Goal: Task Accomplishment & Management: Use online tool/utility

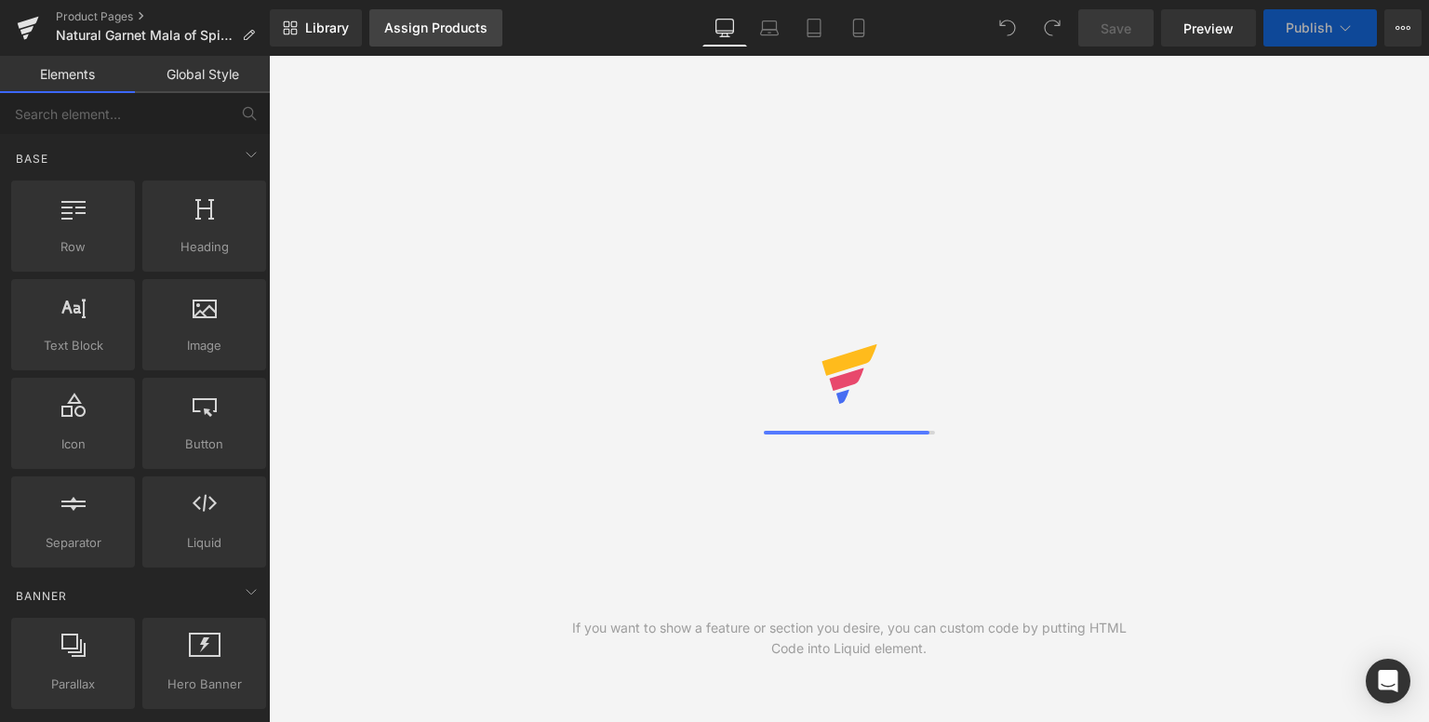
click at [421, 27] on div "Assign Products" at bounding box center [435, 27] width 103 height 15
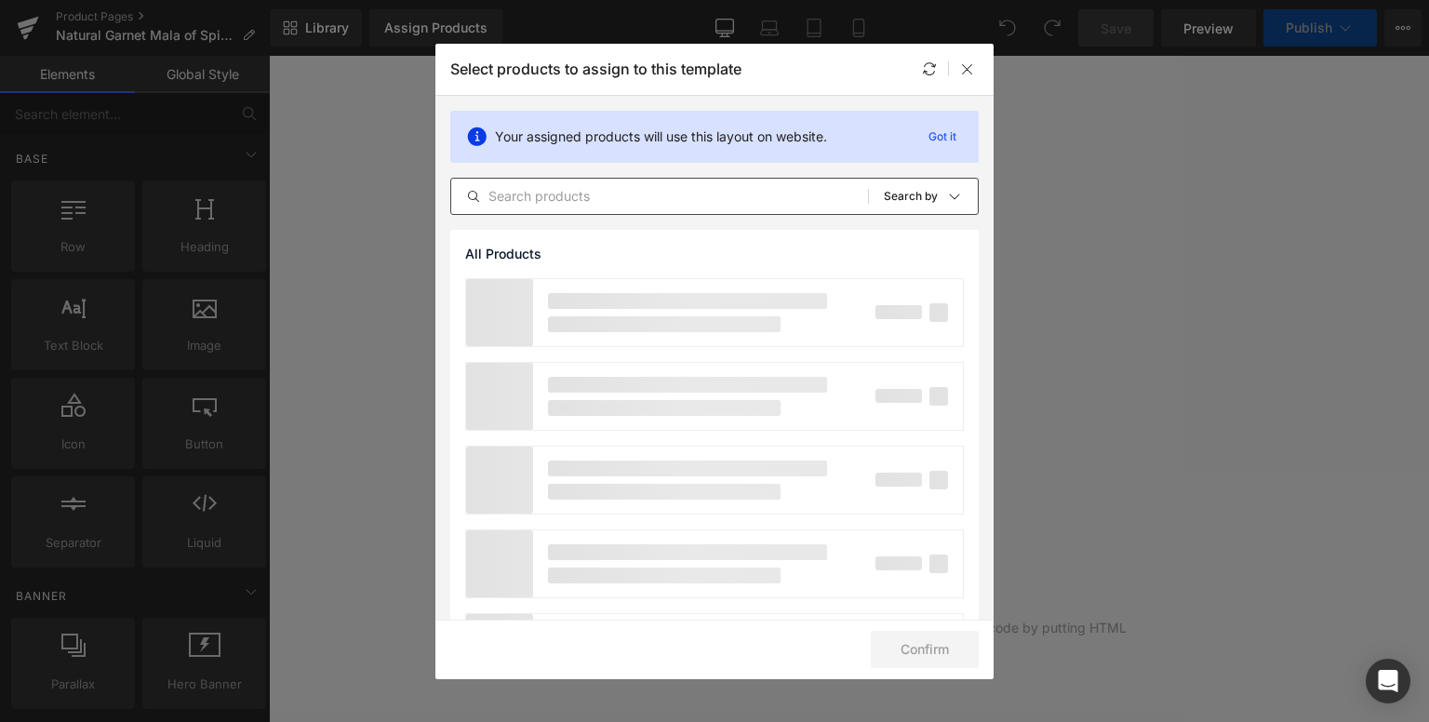
click at [588, 201] on input "text" at bounding box center [659, 196] width 417 height 22
click at [585, 201] on input "text" at bounding box center [659, 196] width 417 height 22
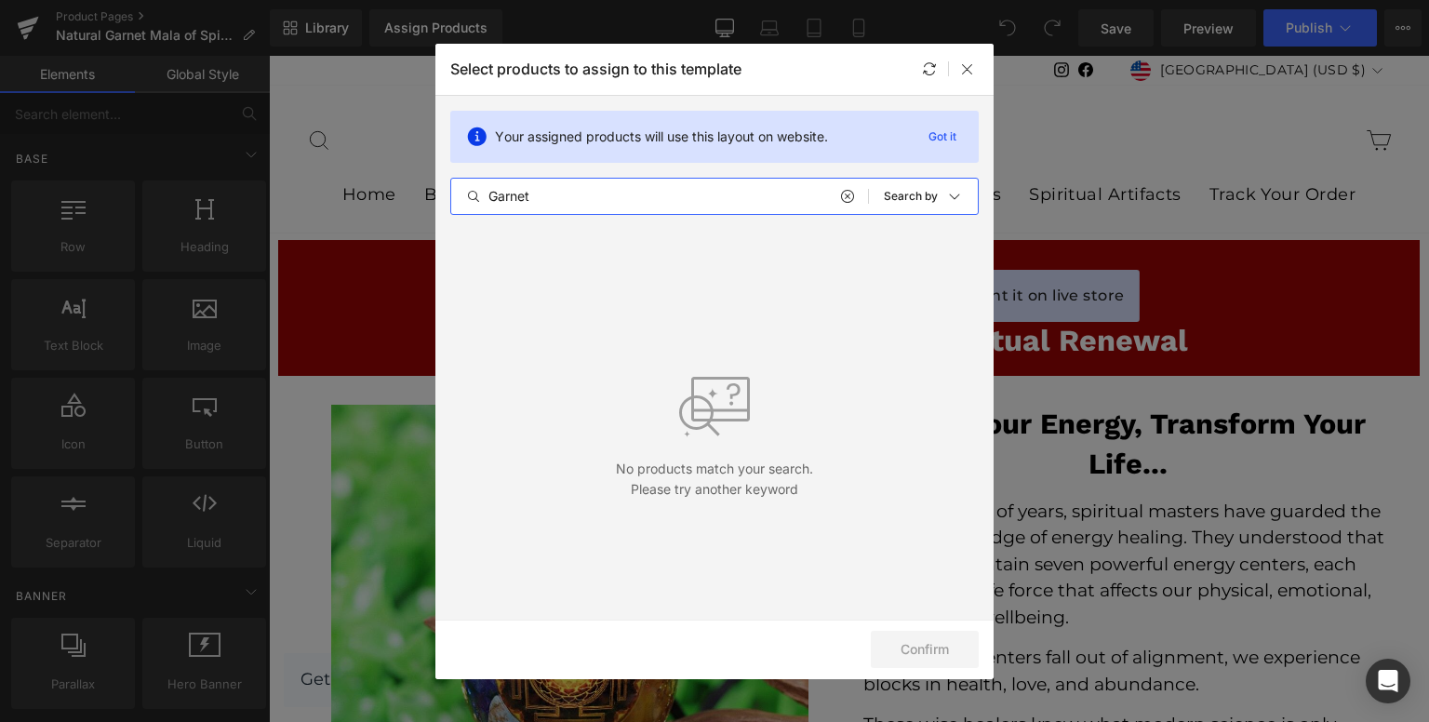
type input "Garnet"
click at [840, 194] on icon at bounding box center [846, 196] width 13 height 15
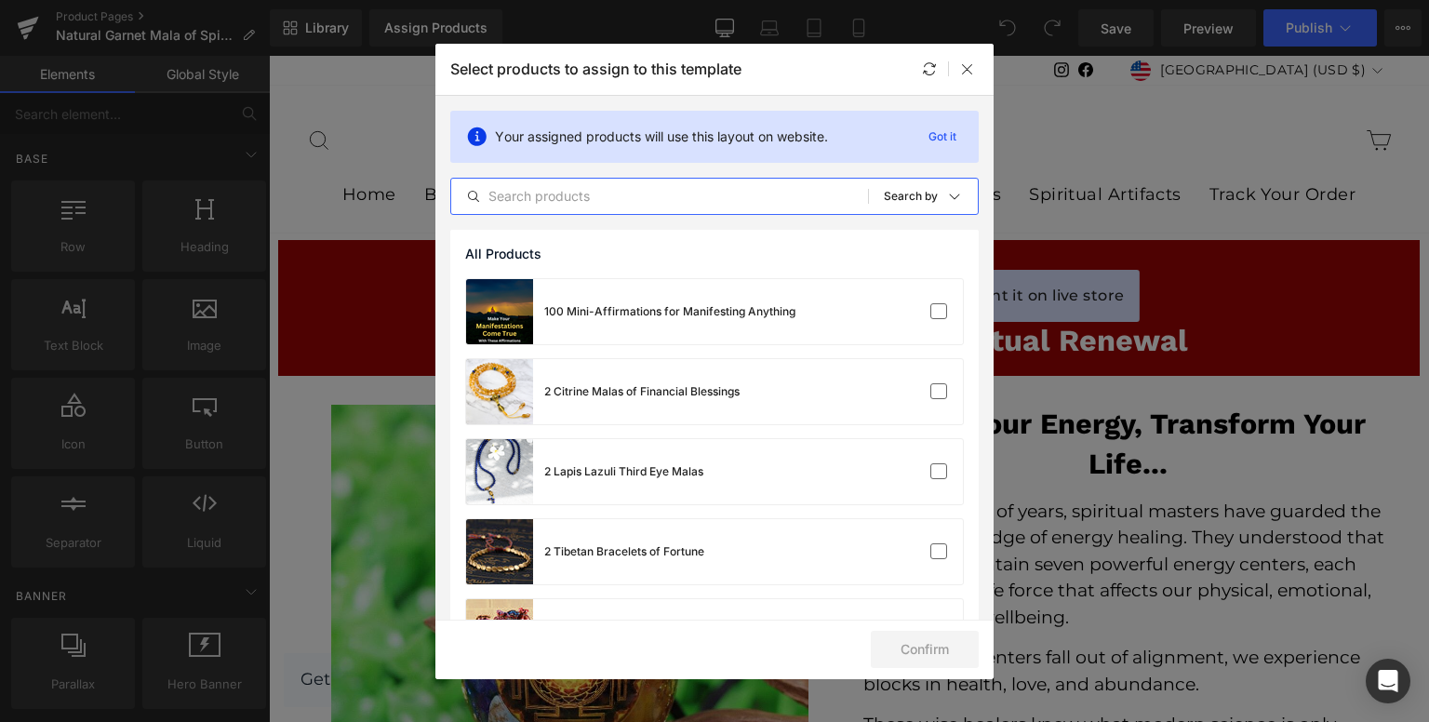
click at [635, 196] on input "text" at bounding box center [659, 196] width 417 height 22
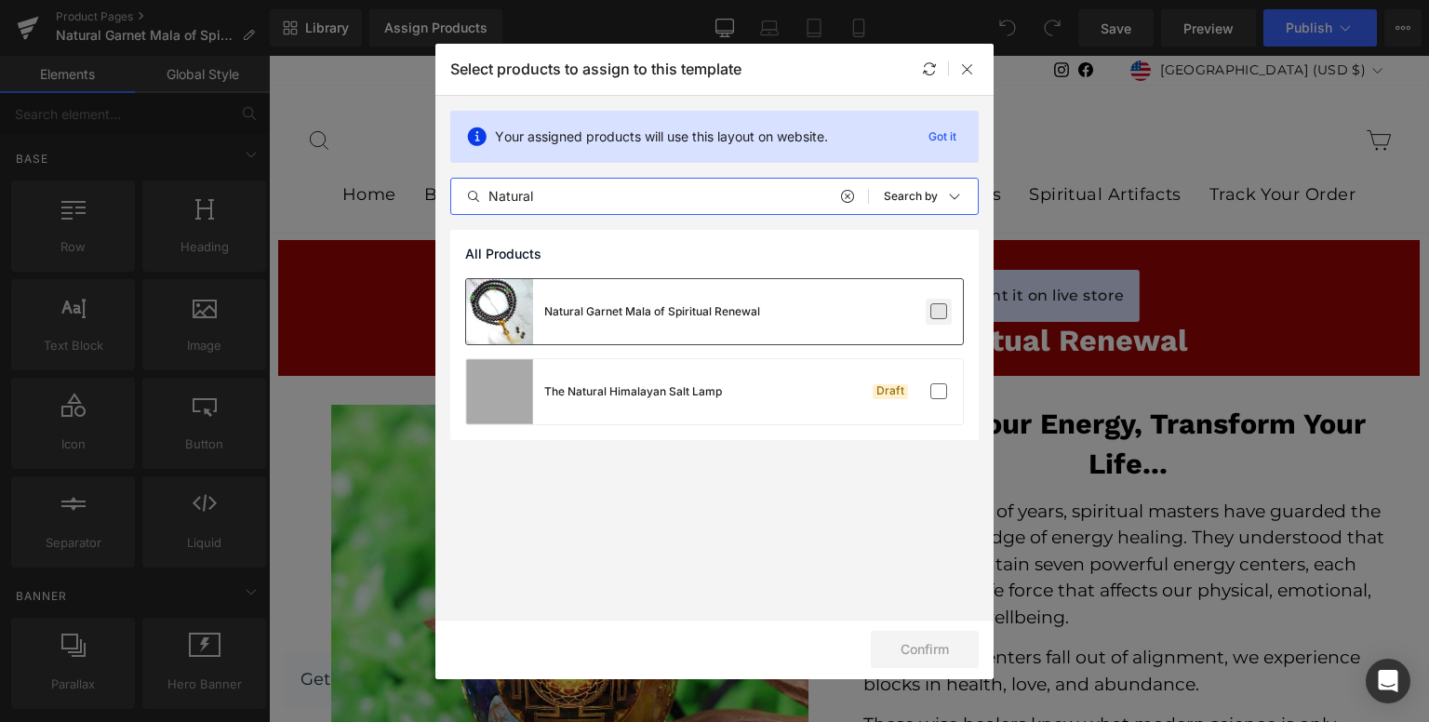
type input "Natural"
click at [934, 314] on label at bounding box center [938, 311] width 17 height 17
click at [939, 312] on input "checkbox" at bounding box center [939, 312] width 0 height 0
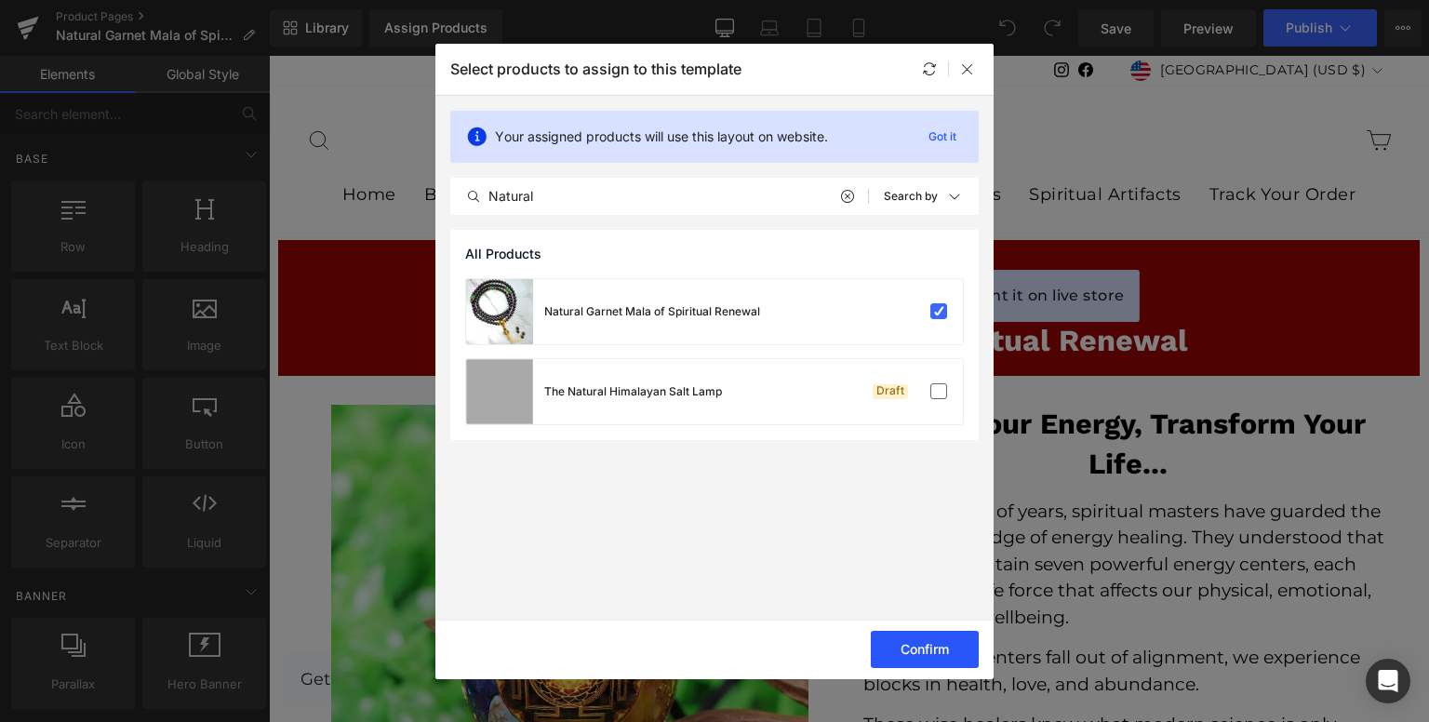
click at [883, 653] on button "Confirm" at bounding box center [925, 649] width 108 height 37
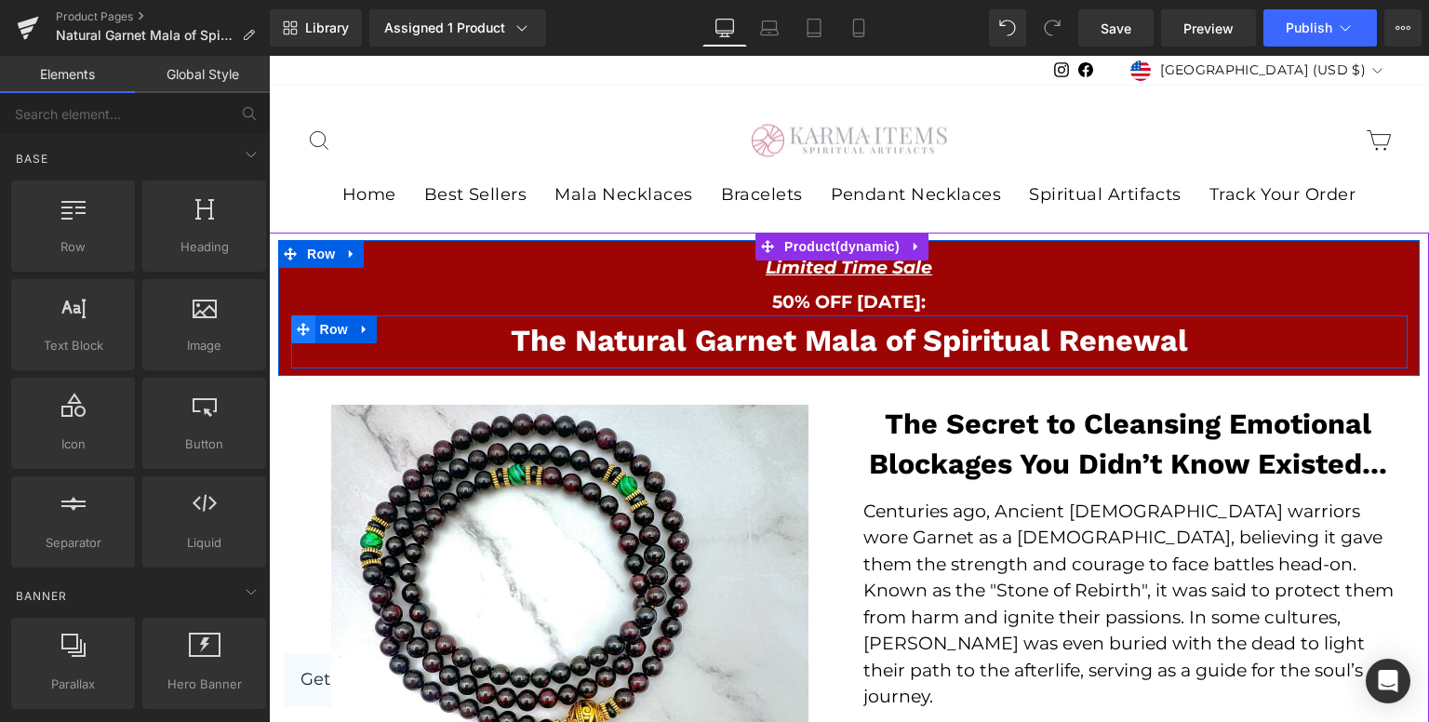
click at [297, 326] on icon at bounding box center [303, 329] width 13 height 13
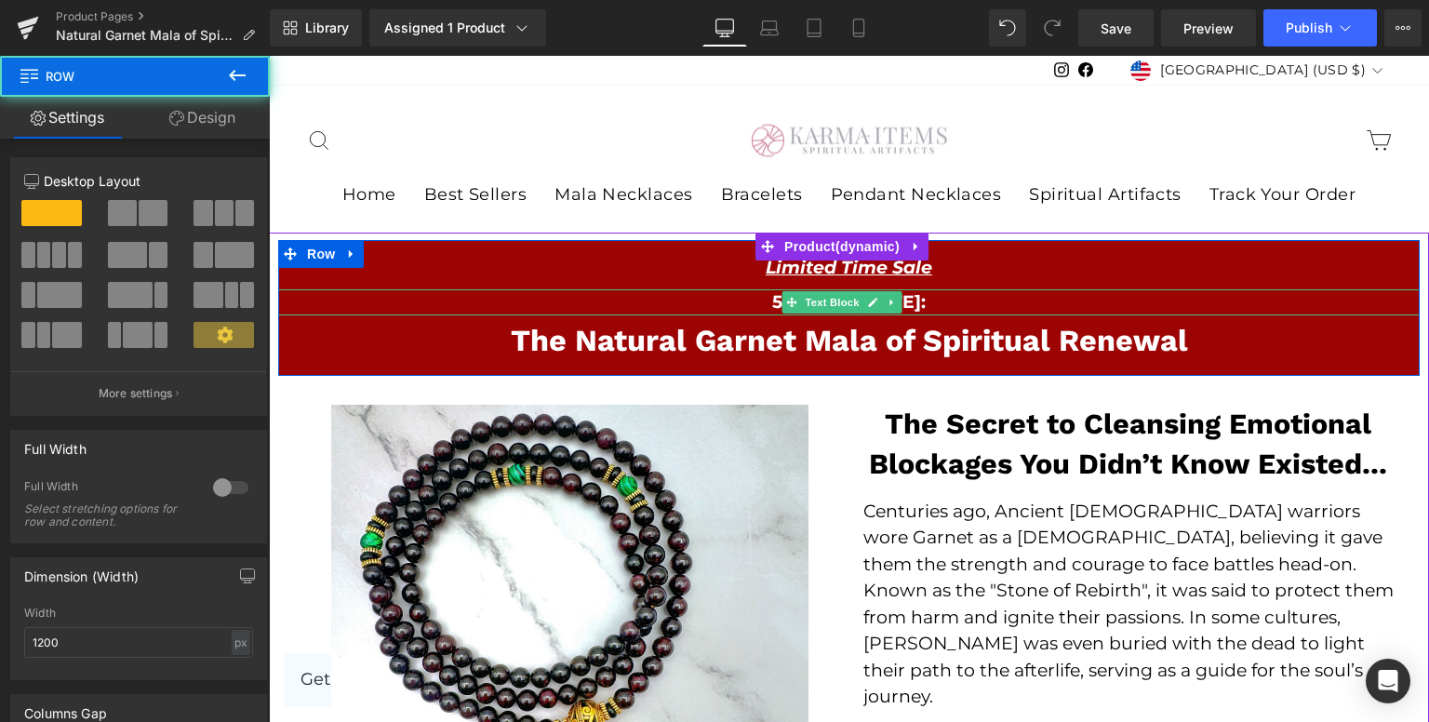
click at [294, 300] on p "50% OFF [DATE]:" at bounding box center [849, 302] width 1142 height 27
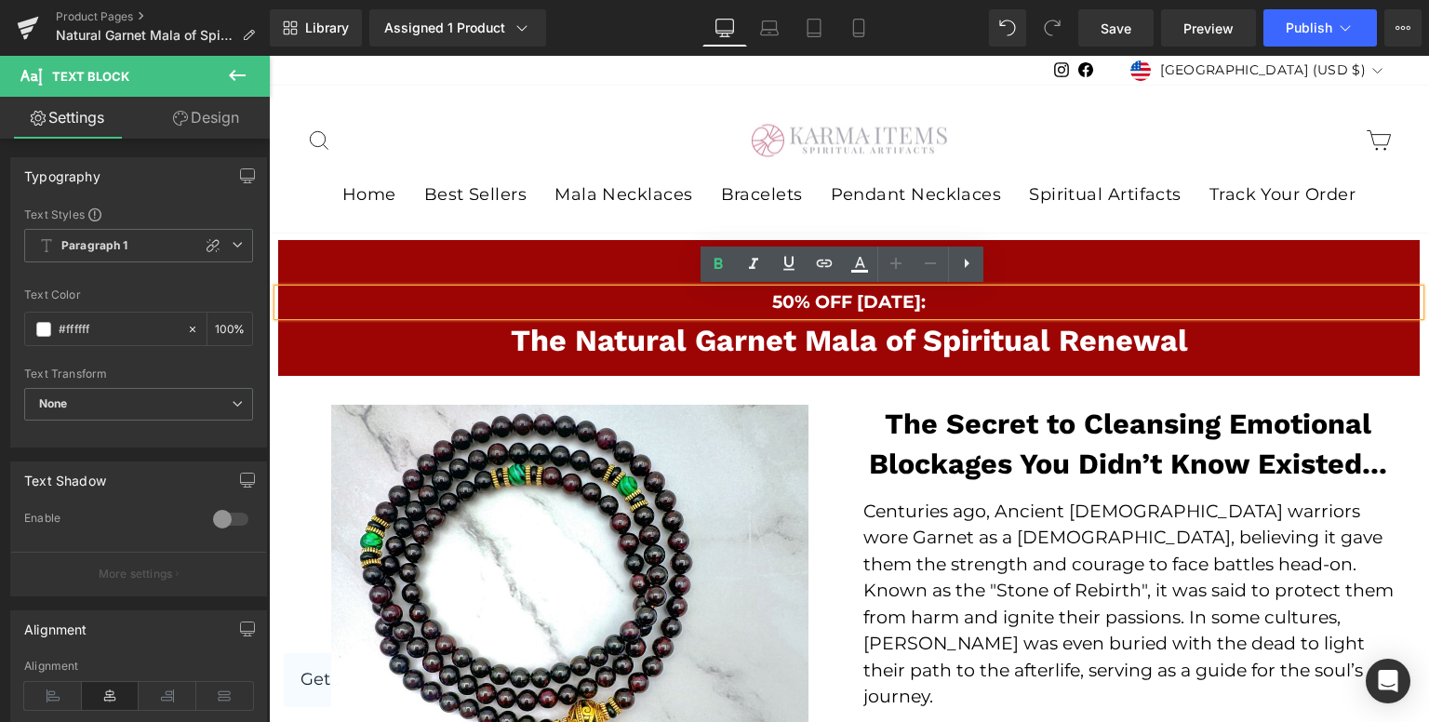
click at [281, 325] on div "Limited Time Sale Text Block Row 50% OFF [DATE]: Text Block The Natural Garnet …" at bounding box center [849, 307] width 1142 height 121
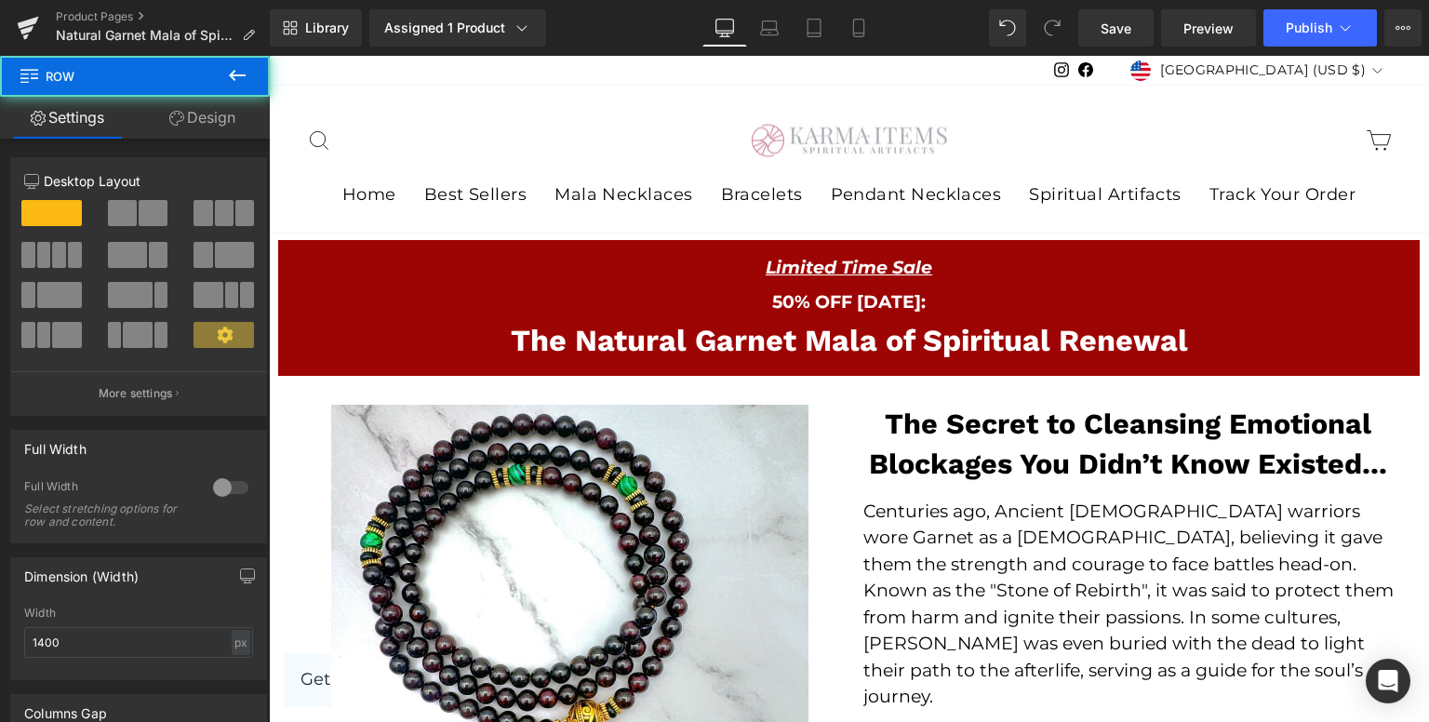
click at [281, 325] on div "Limited Time Sale Text Block Row 50% OFF [DATE]: Text Block The Natural Garnet …" at bounding box center [849, 308] width 1142 height 136
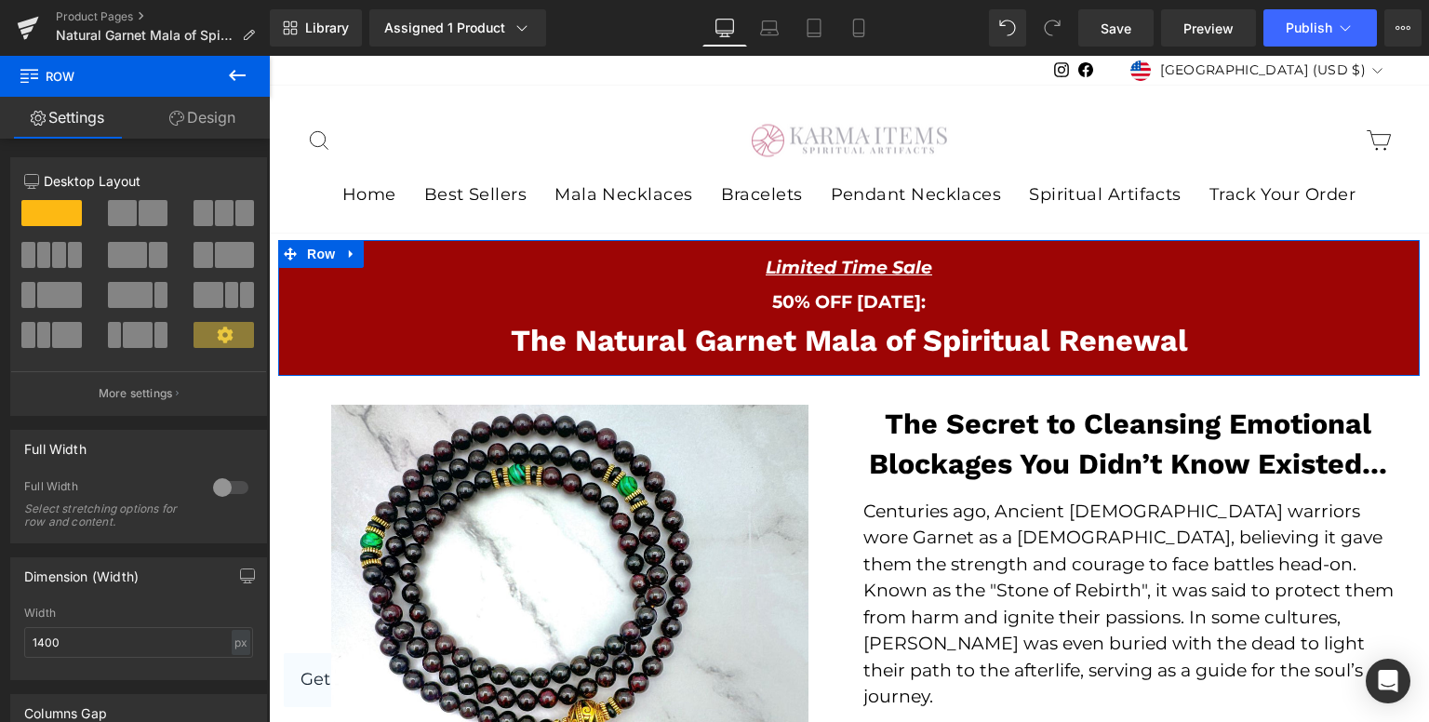
click at [167, 128] on link "Design" at bounding box center [202, 118] width 135 height 42
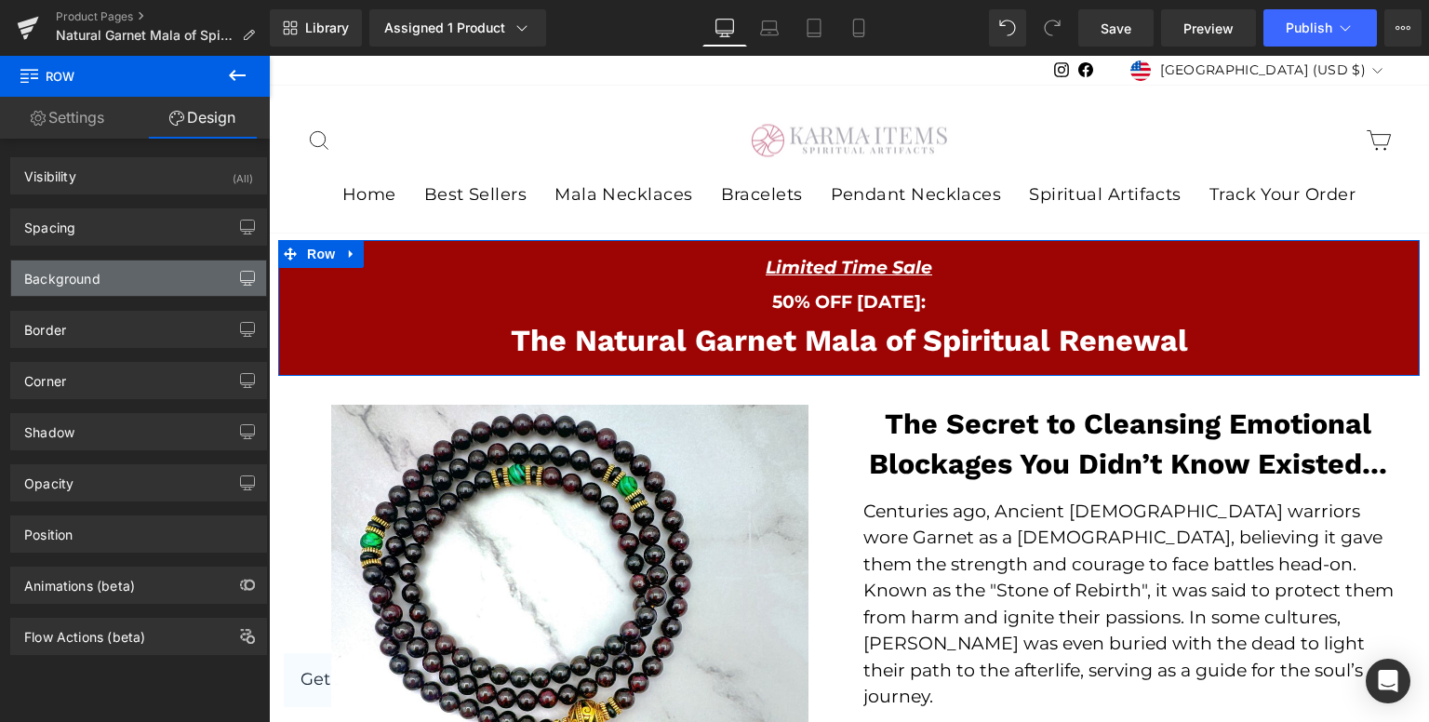
click at [233, 274] on button "button" at bounding box center [248, 277] width 30 height 35
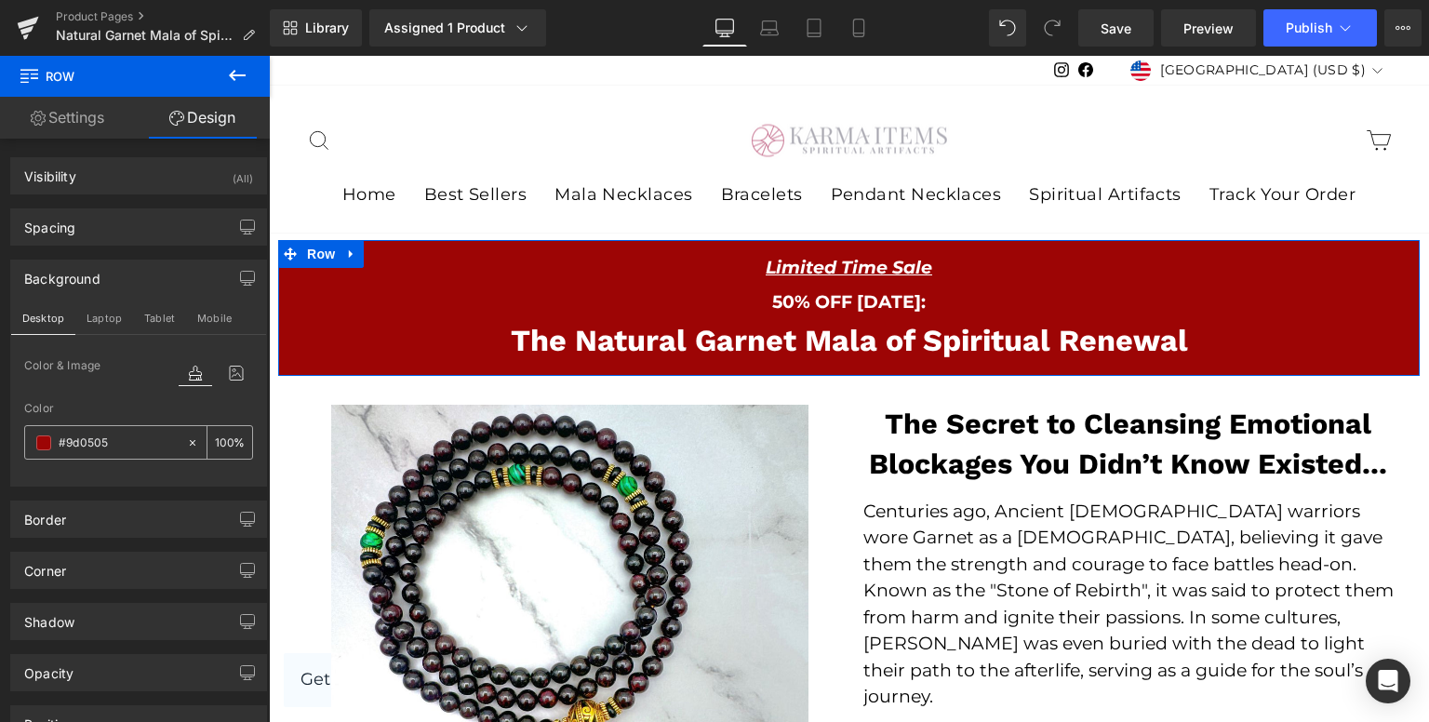
click at [44, 447] on span at bounding box center [43, 442] width 15 height 15
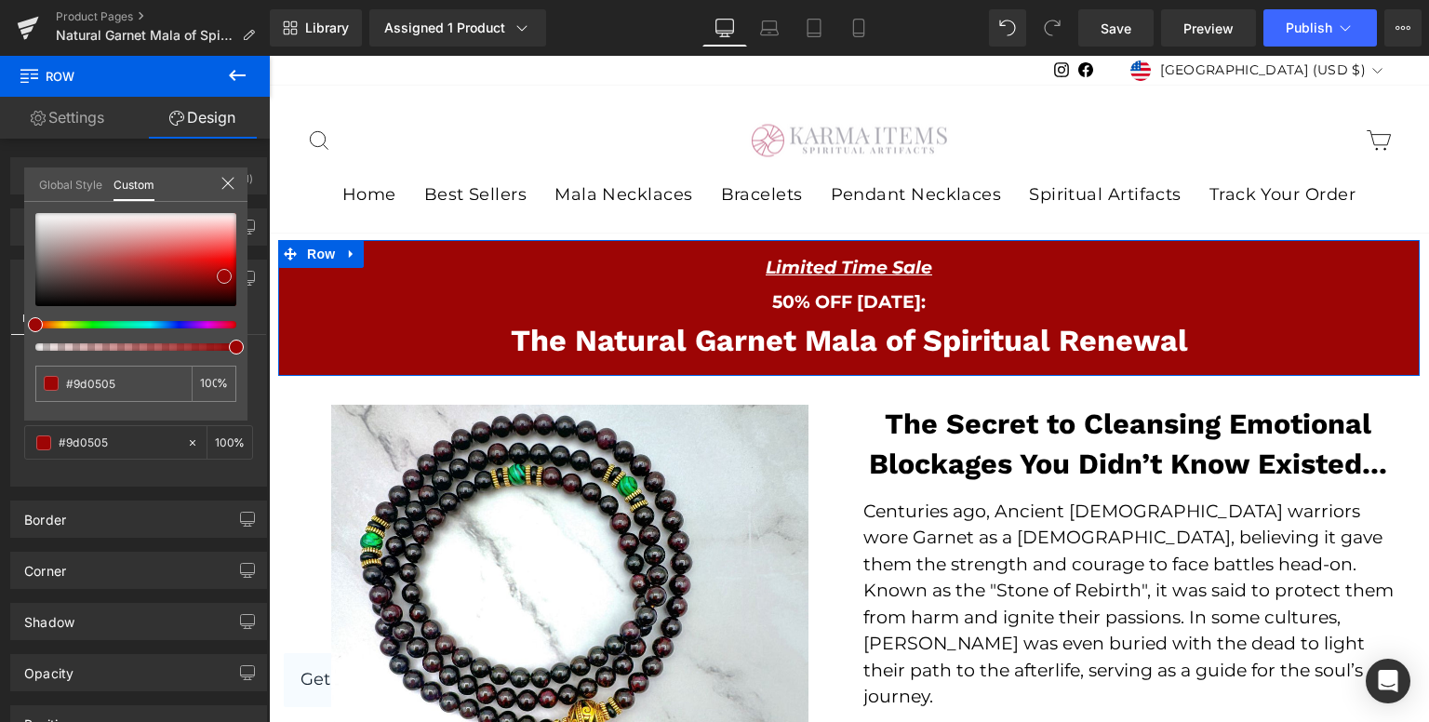
type input "#9a0303"
type input "#810202"
type input "#690101"
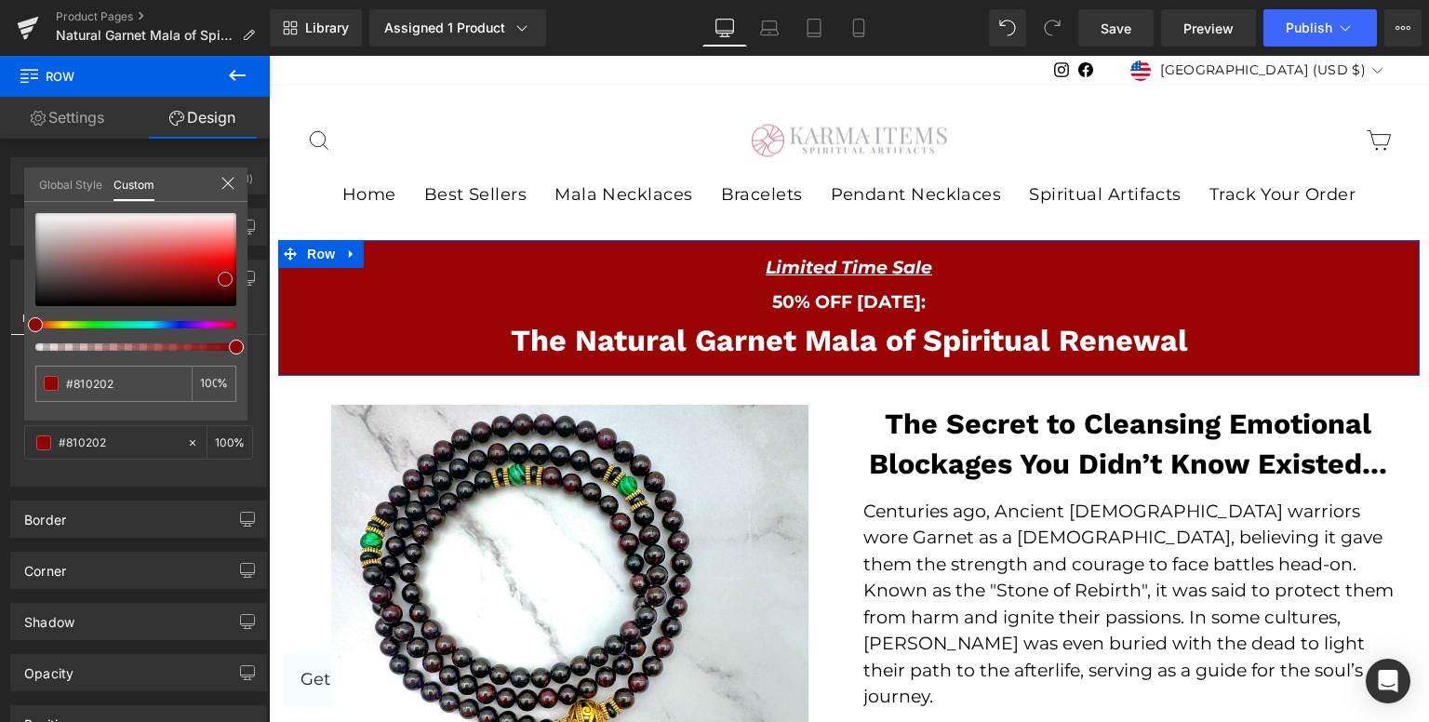
type input "#690101"
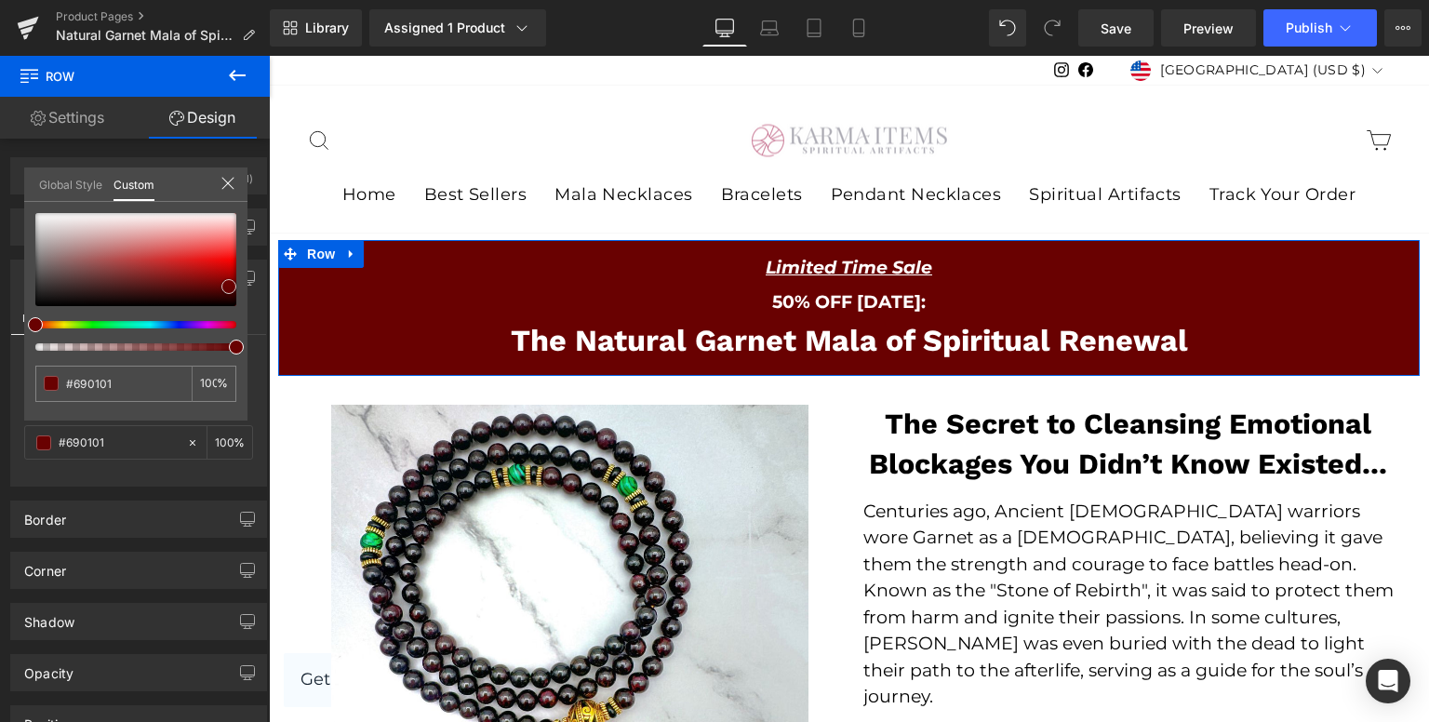
type input "#680202"
type input "#6a0101"
type input "#5e0101"
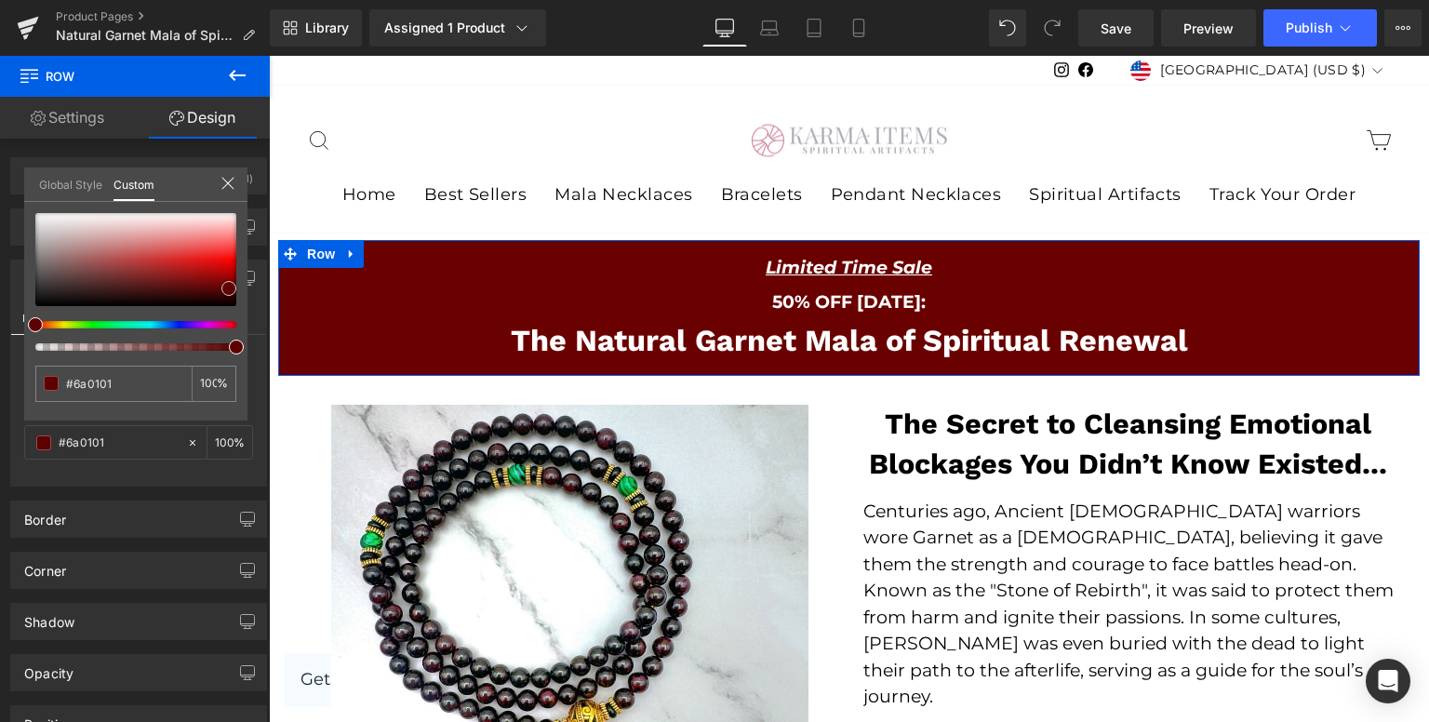
type input "#5e0101"
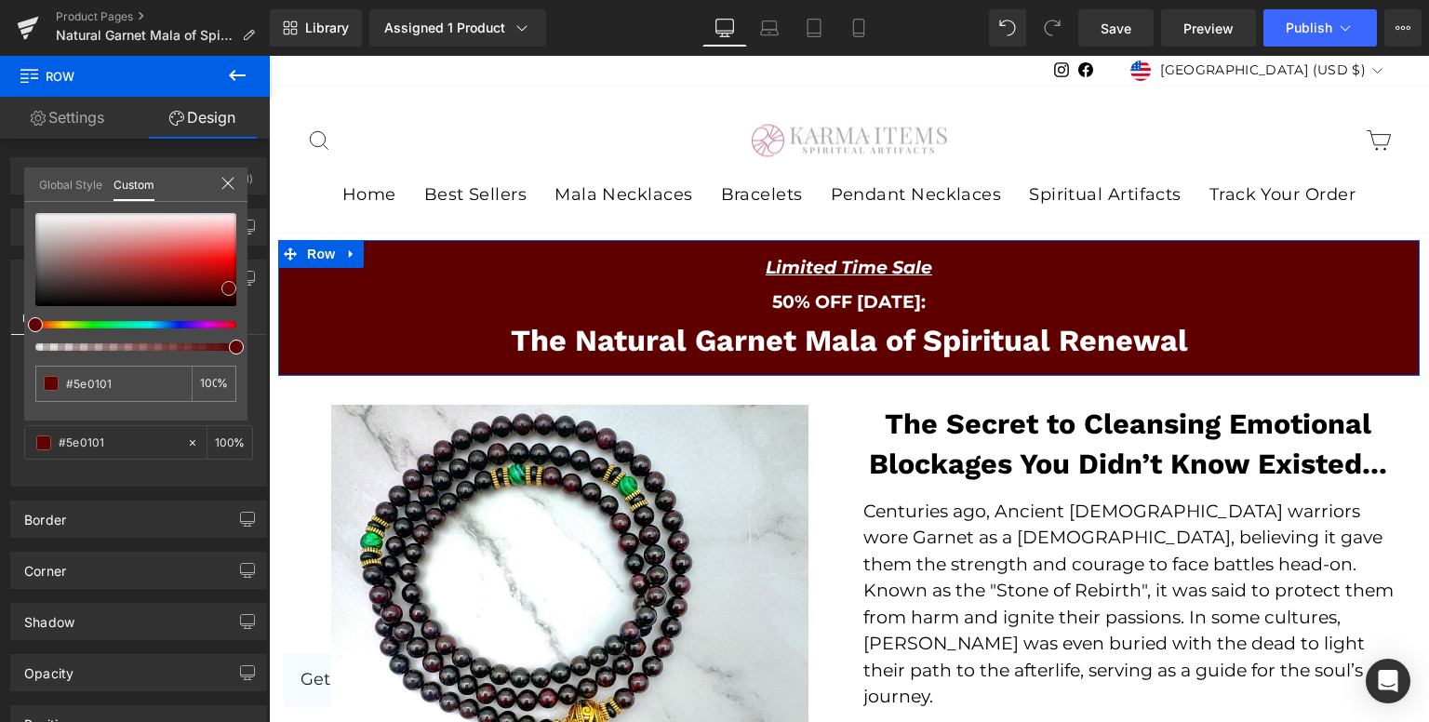
type input "#5f0000"
type input "#600000"
type input "#6f0101"
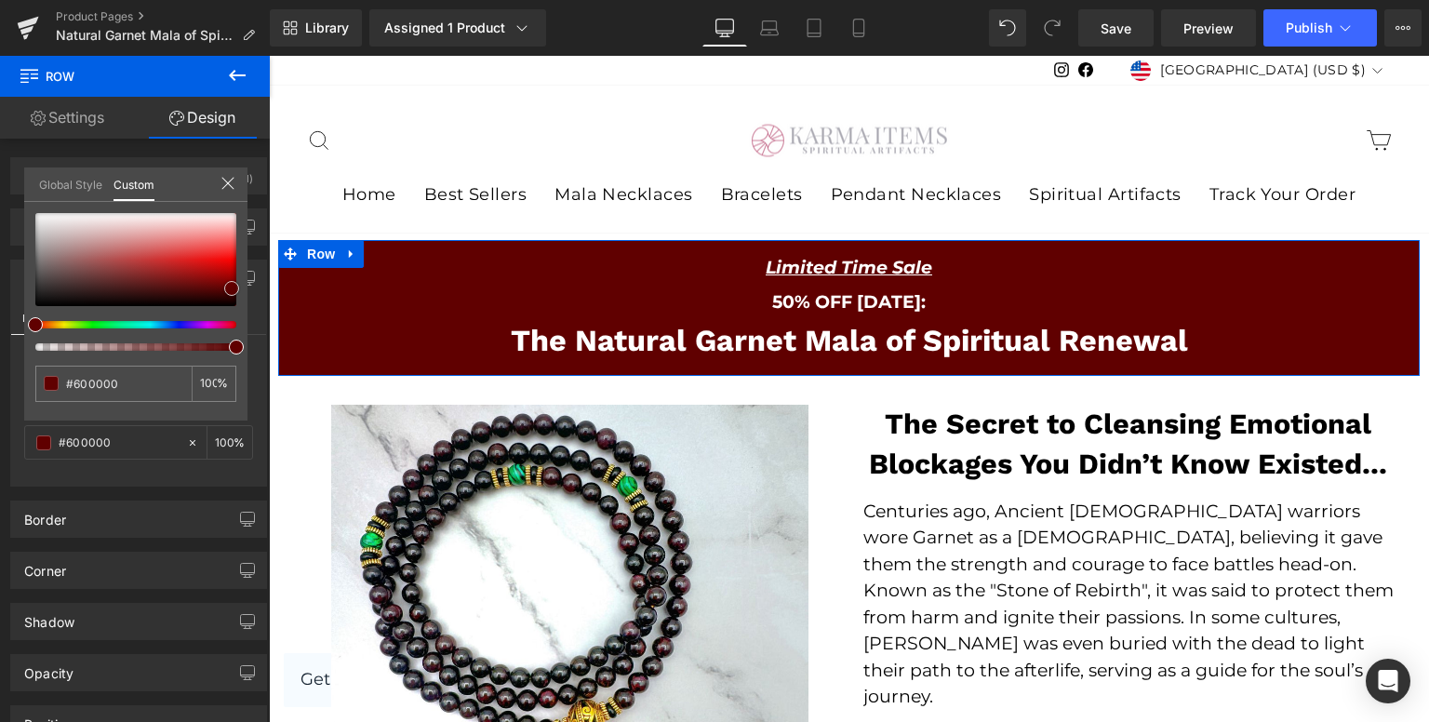
type input "#6f0101"
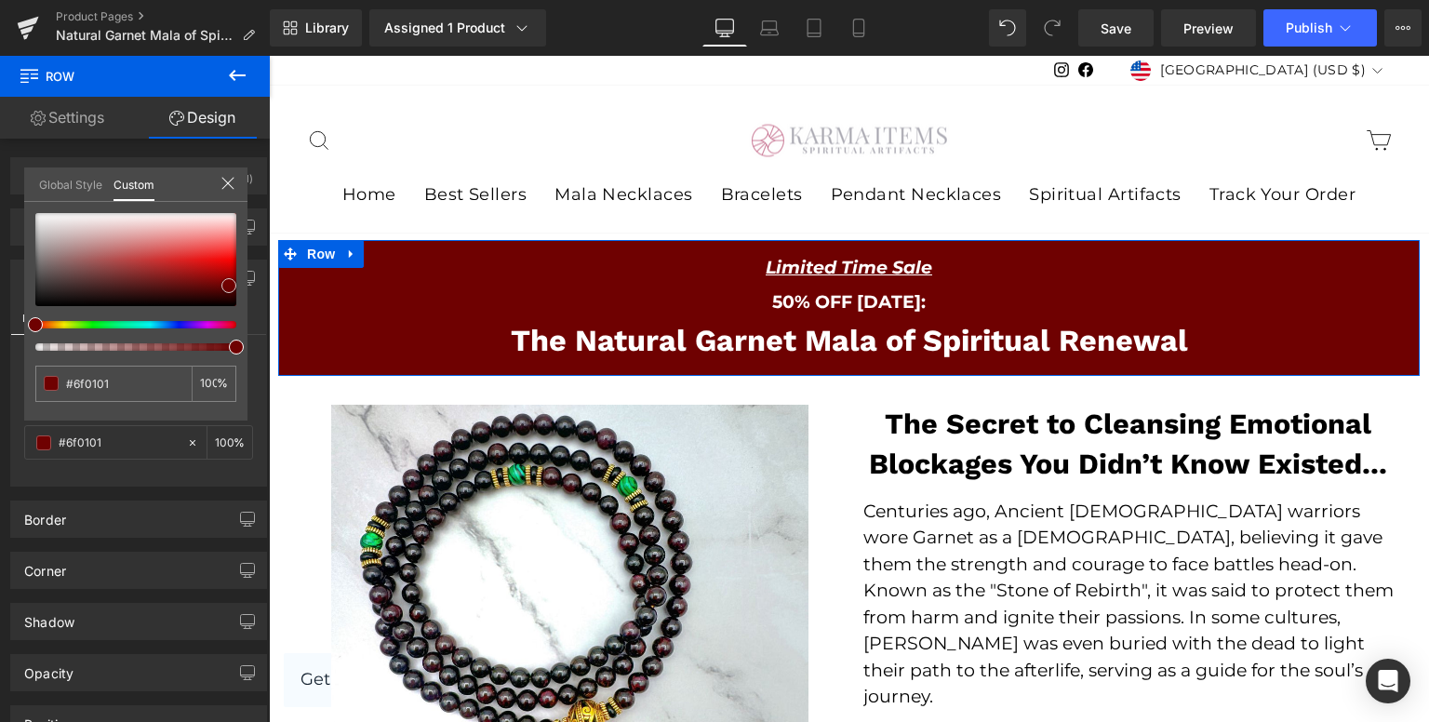
drag, startPoint x: 223, startPoint y: 278, endPoint x: 228, endPoint y: 287, distance: 10.4
click at [228, 287] on span at bounding box center [228, 285] width 15 height 15
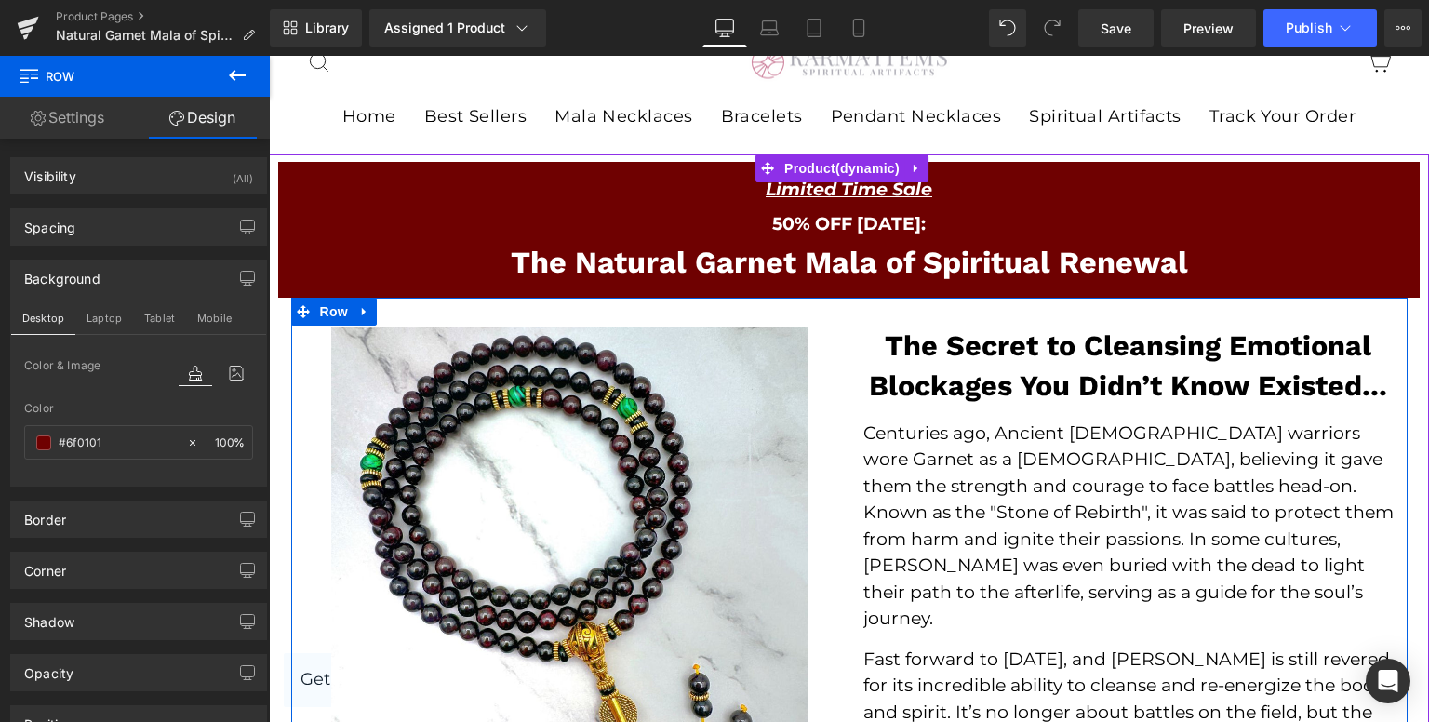
scroll to position [93, 0]
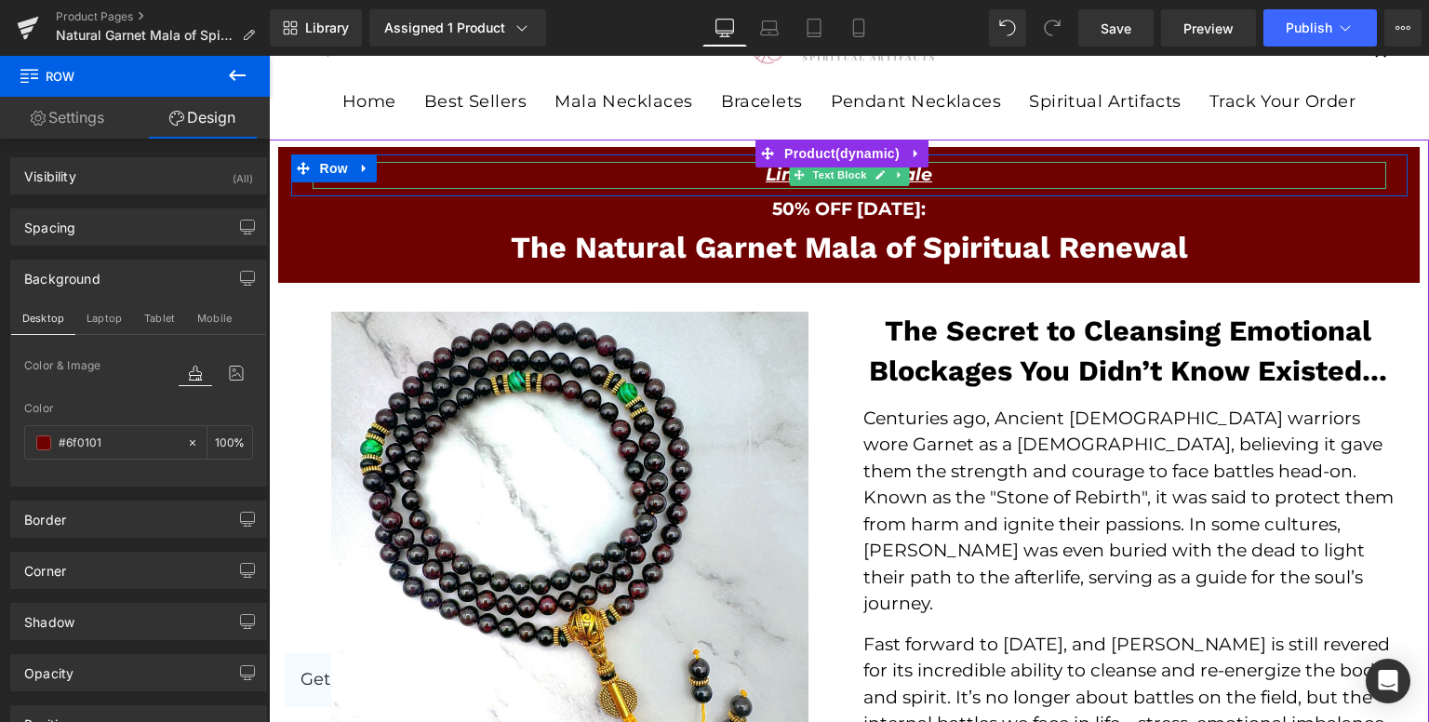
click at [766, 173] on u "Limited Time Sale" at bounding box center [849, 174] width 167 height 21
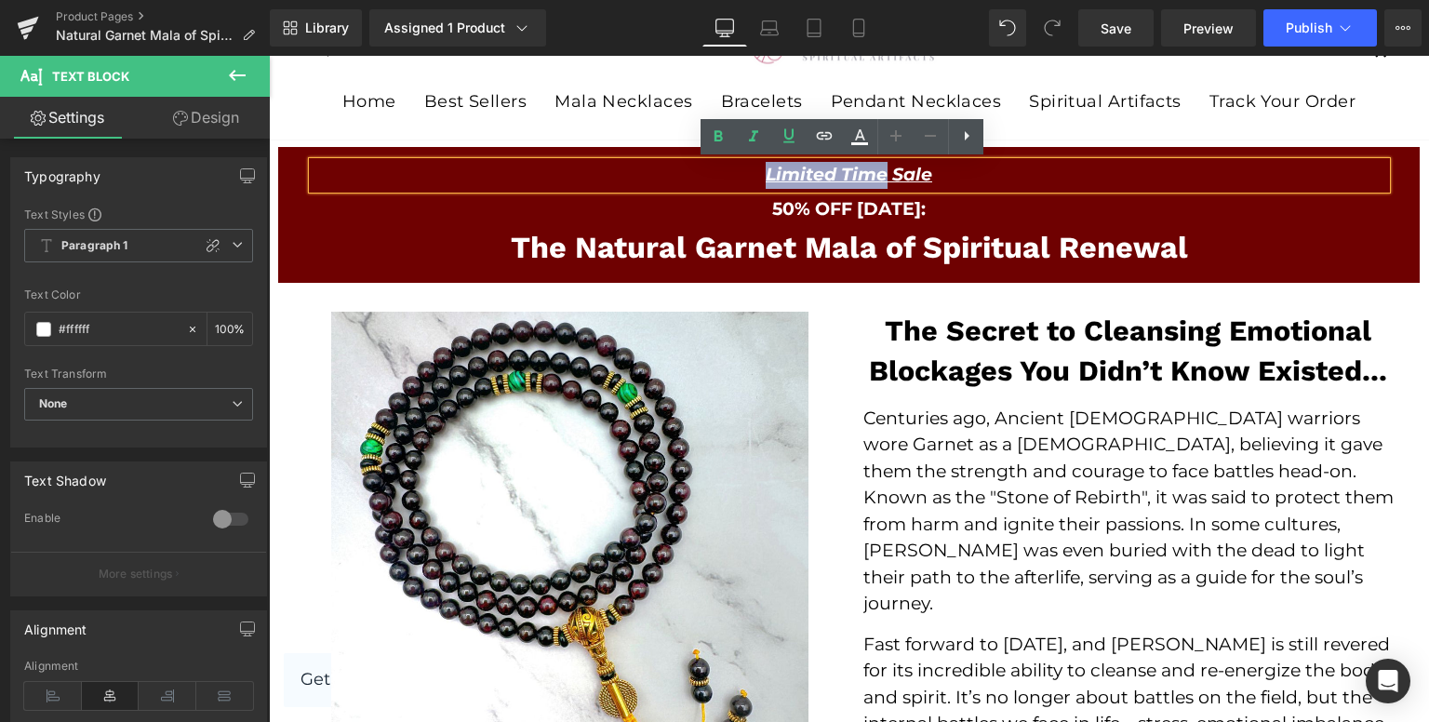
drag, startPoint x: 760, startPoint y: 173, endPoint x: 882, endPoint y: 182, distance: 122.2
click at [882, 182] on u "Limited Time Sale" at bounding box center [849, 174] width 167 height 21
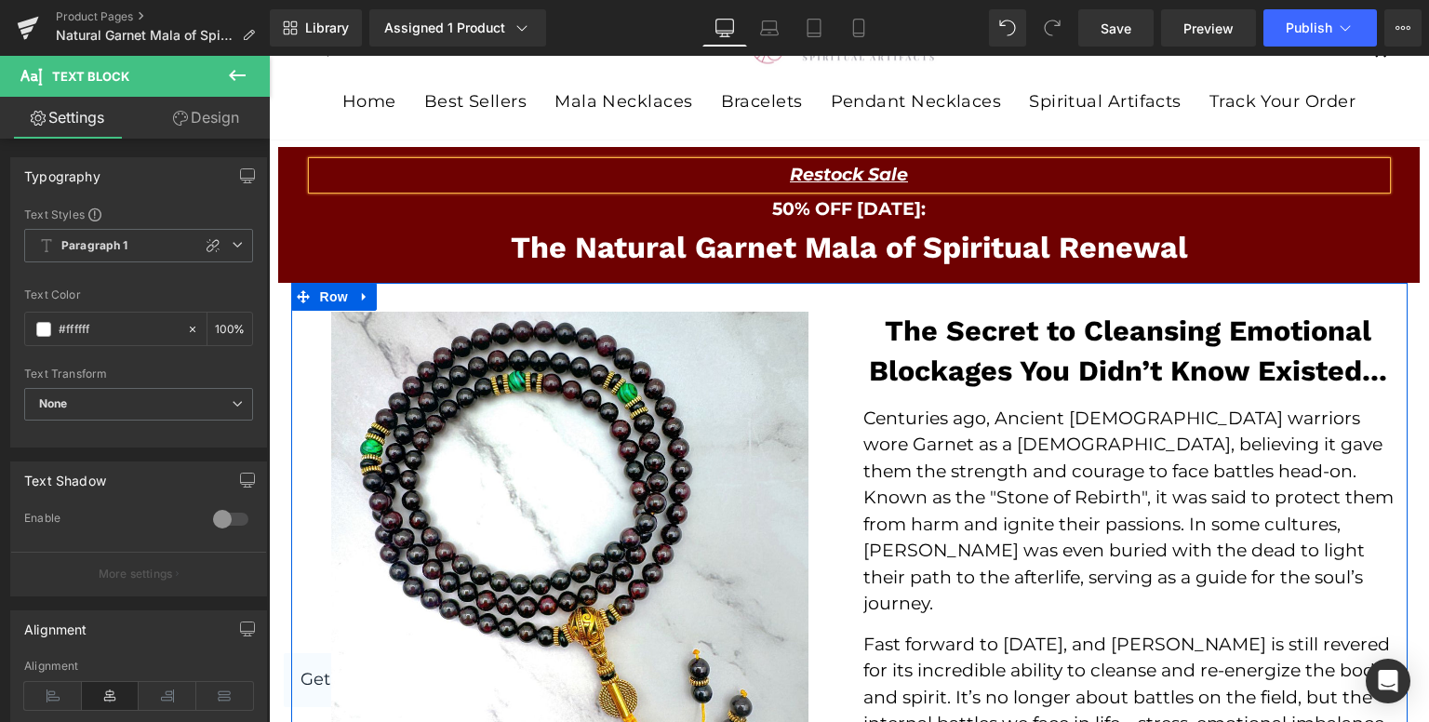
click at [903, 460] on p "Centuries ago, Ancient [DEMOGRAPHIC_DATA] warriors wore Garnet as a [DEMOGRAPHI…" at bounding box center [1128, 512] width 530 height 212
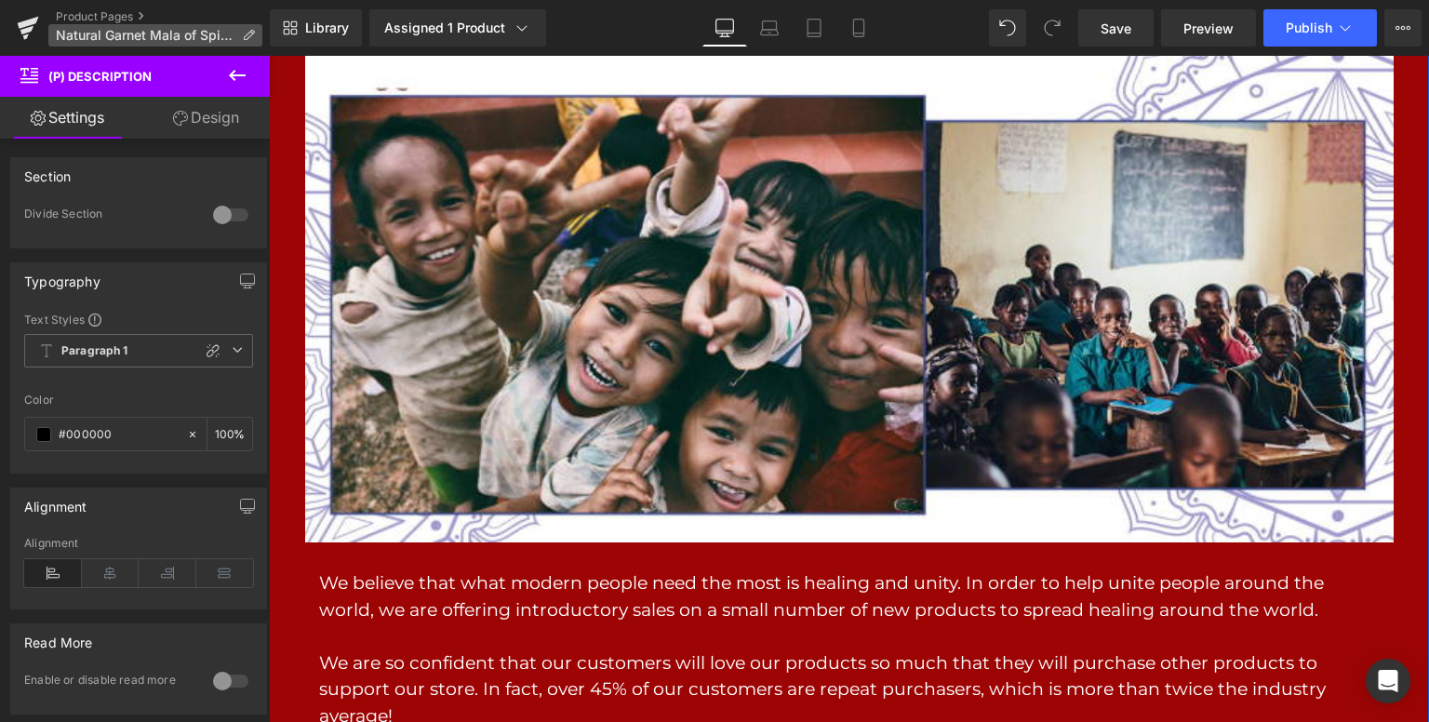
scroll to position [2326, 0]
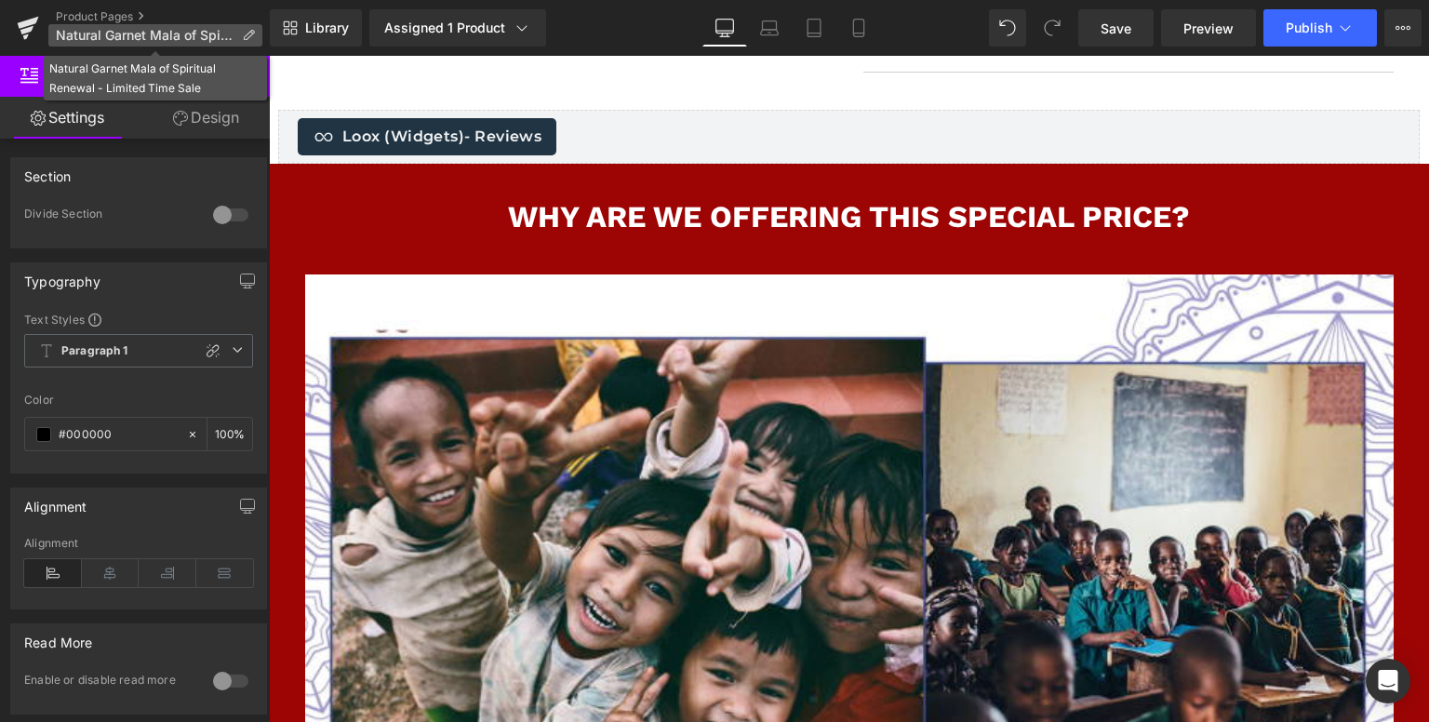
click at [171, 25] on p "Natural Garnet Mala of Spiritual Renewal - Limited Time Sale" at bounding box center [155, 35] width 214 height 22
click at [257, 35] on p "Natural Garnet Mala of Spiritual Renewal - Limited Time Sale" at bounding box center [155, 35] width 214 height 22
click at [247, 34] on icon at bounding box center [248, 35] width 13 height 13
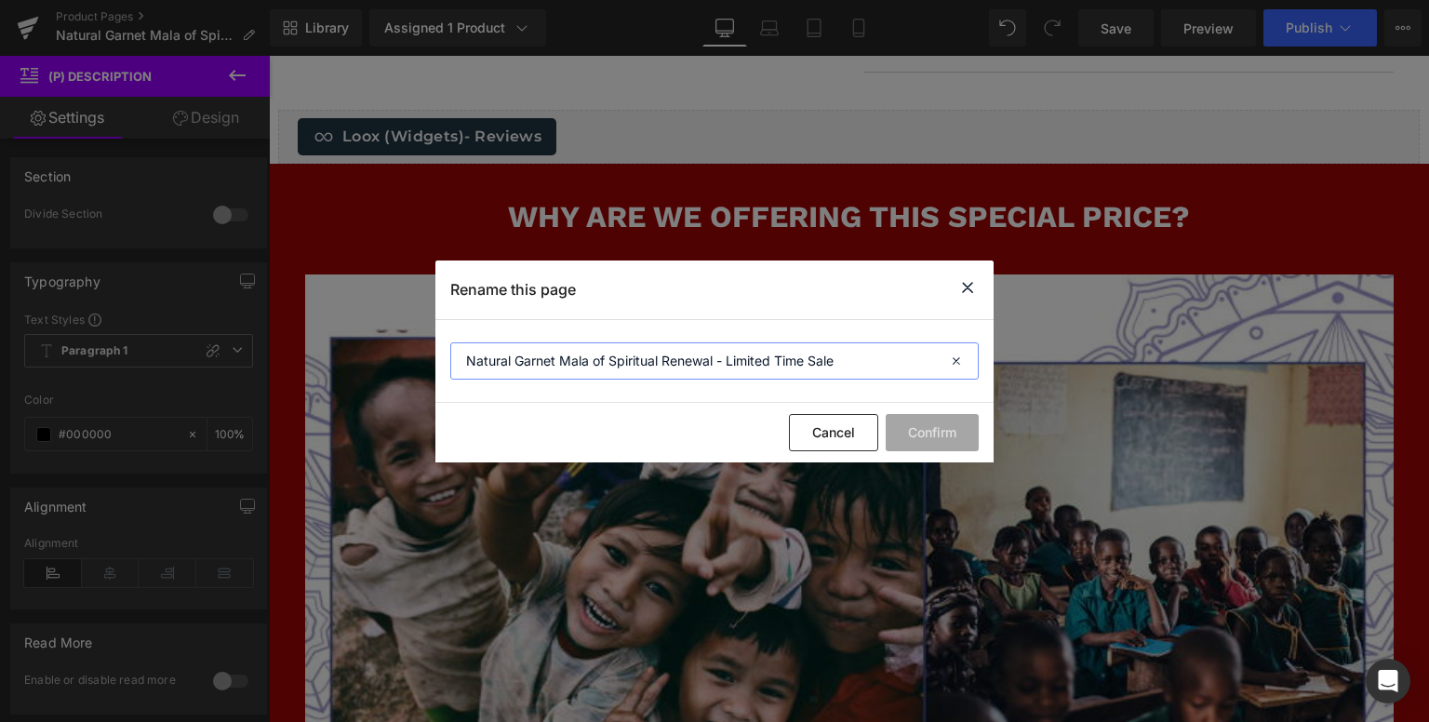
drag, startPoint x: 718, startPoint y: 361, endPoint x: 371, endPoint y: 354, distance: 347.1
click at [371, 354] on div "Rename this page Natural Garnet Mala of Spiritual Renewal - Limited Time Sale C…" at bounding box center [714, 361] width 1429 height 722
click at [975, 291] on icon at bounding box center [967, 287] width 22 height 23
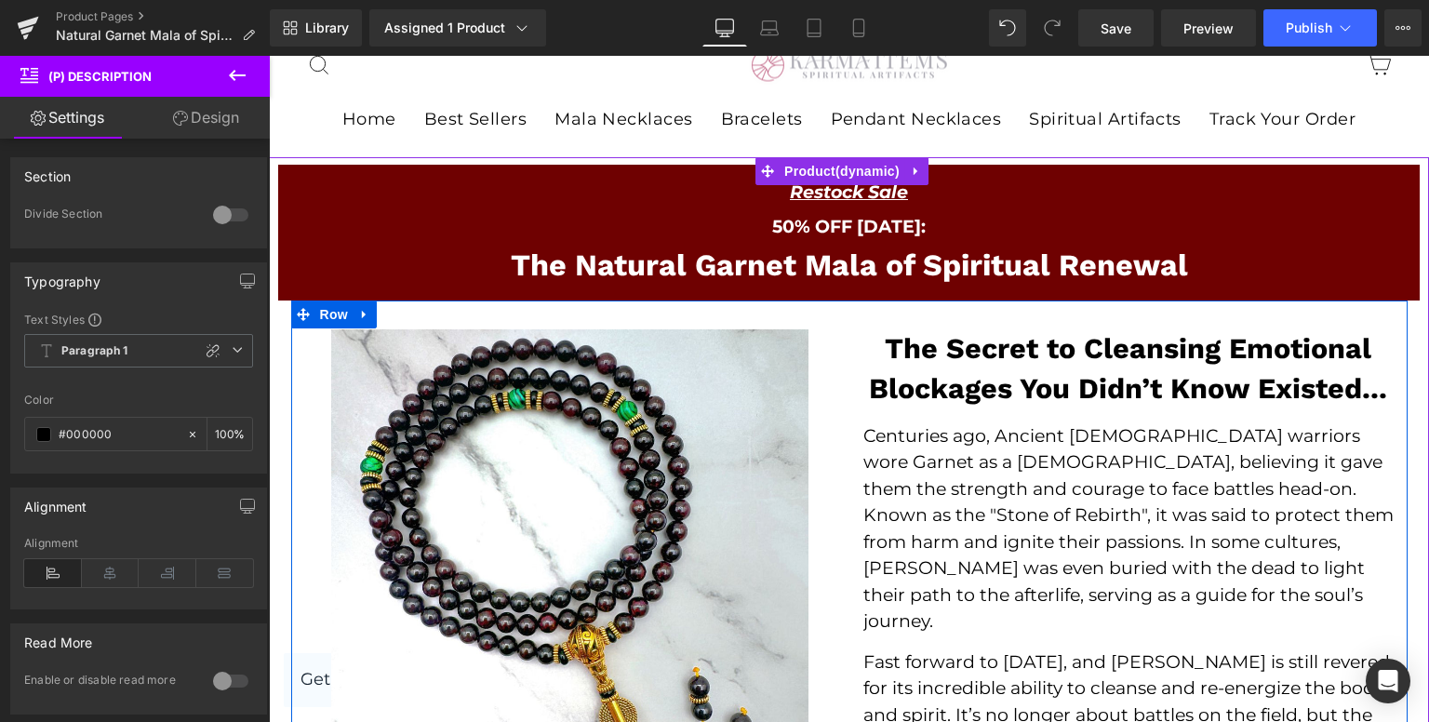
scroll to position [0, 0]
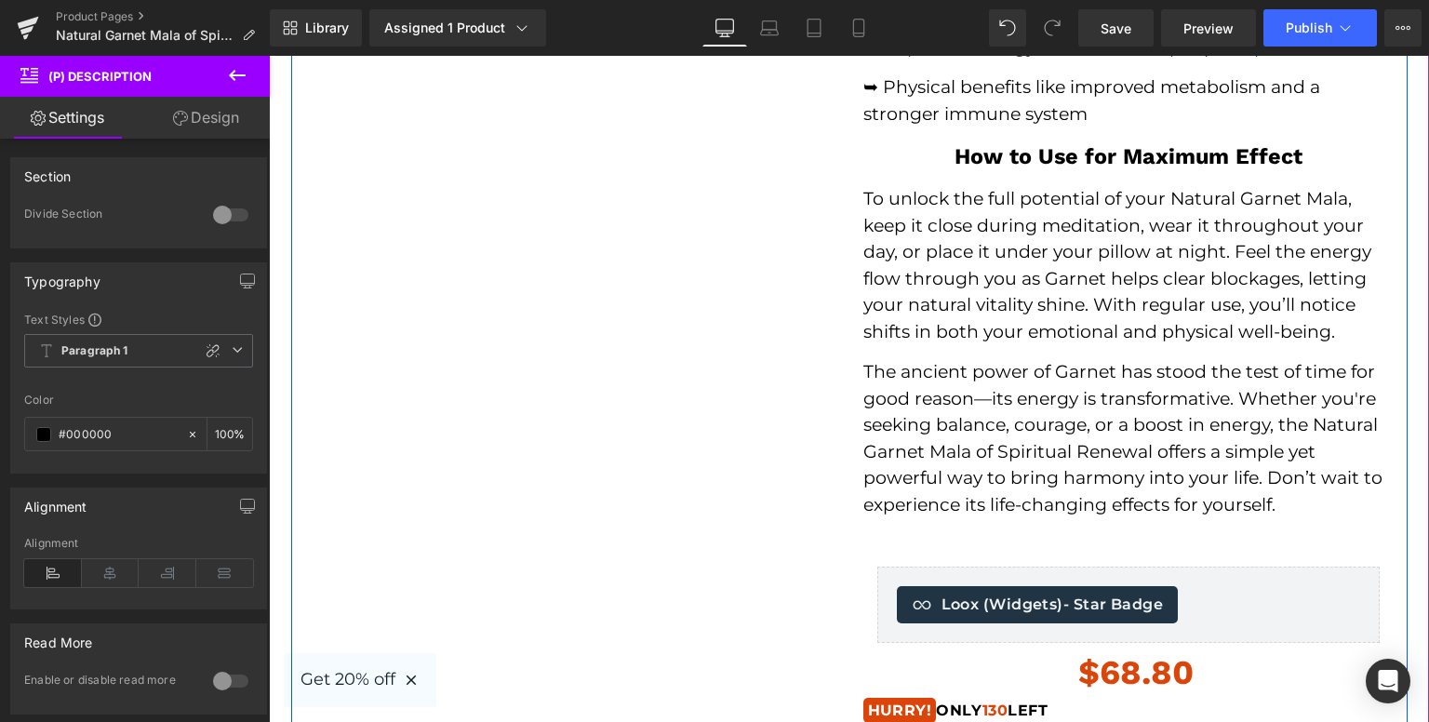
scroll to position [1209, 0]
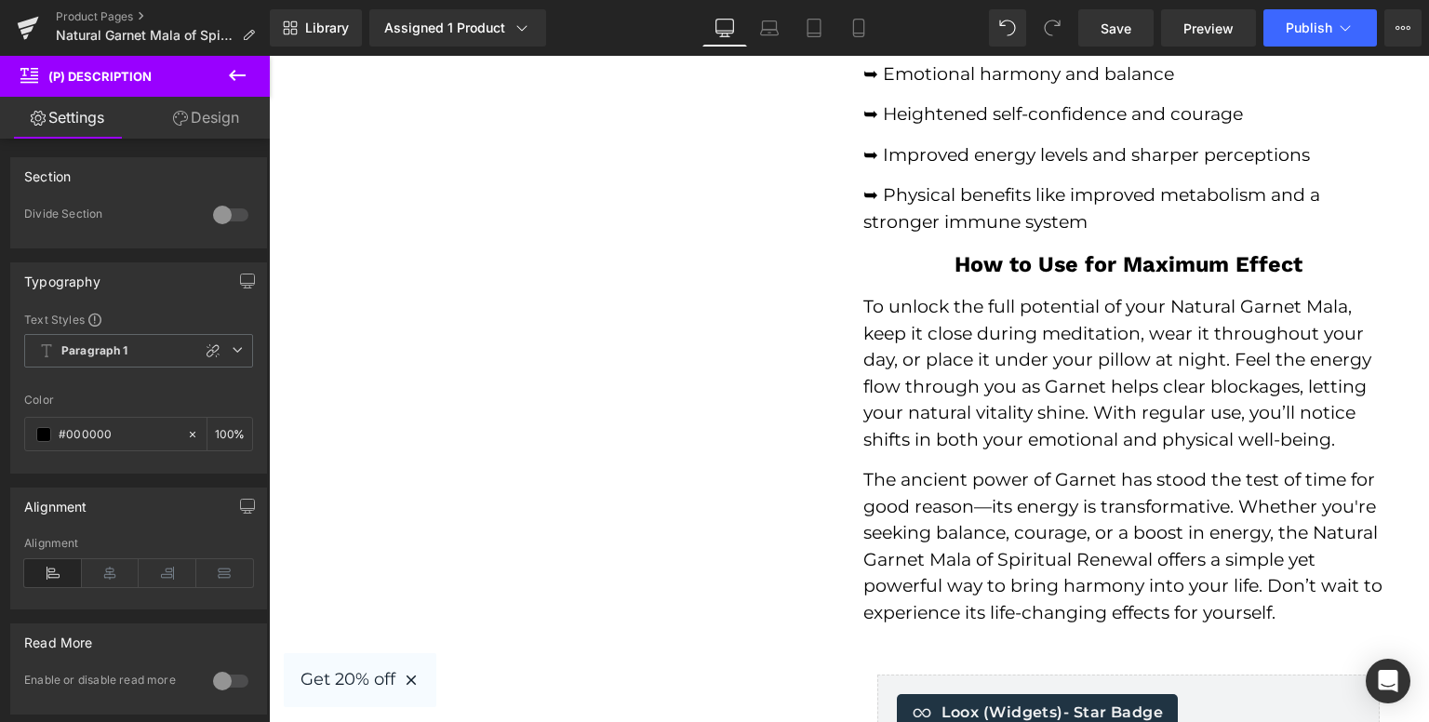
click at [758, 245] on div "Sale Off (P) Image" at bounding box center [849, 196] width 1116 height 2060
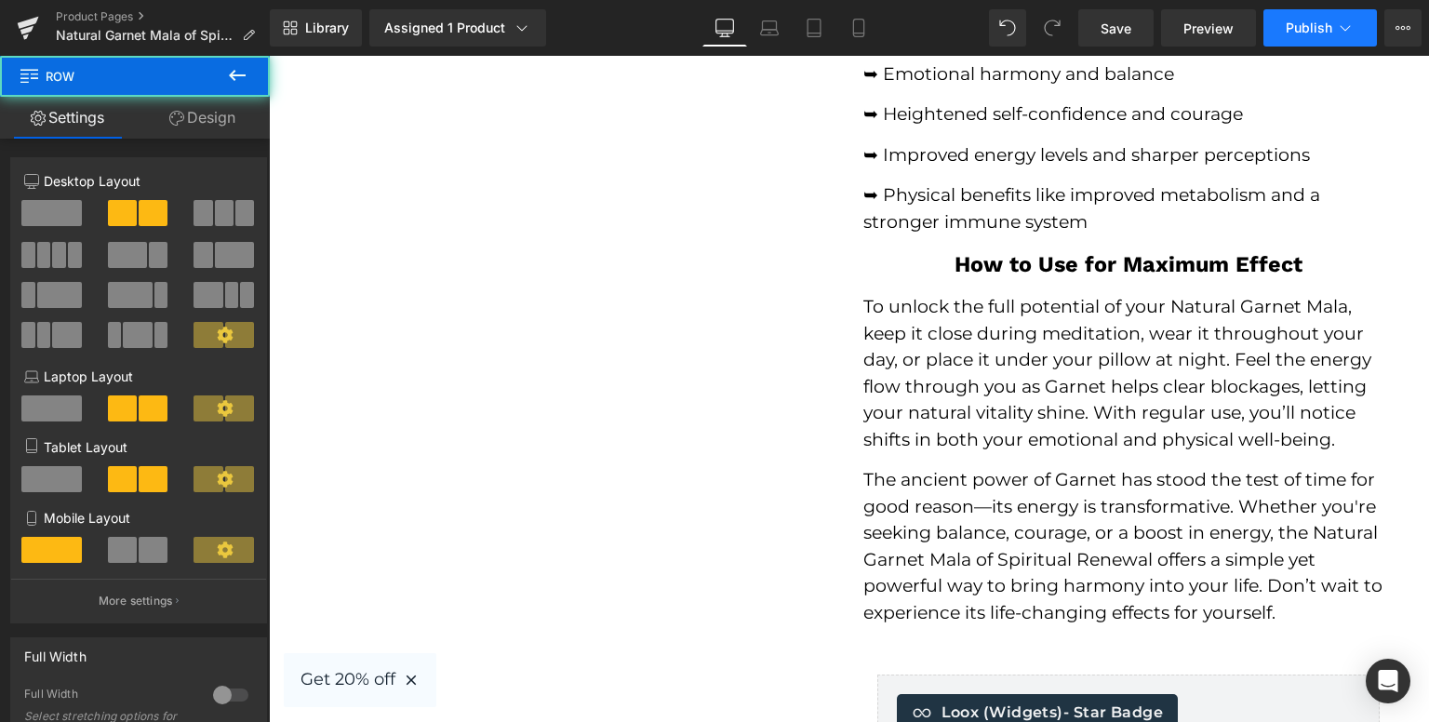
click at [1298, 22] on span "Publish" at bounding box center [1309, 27] width 47 height 15
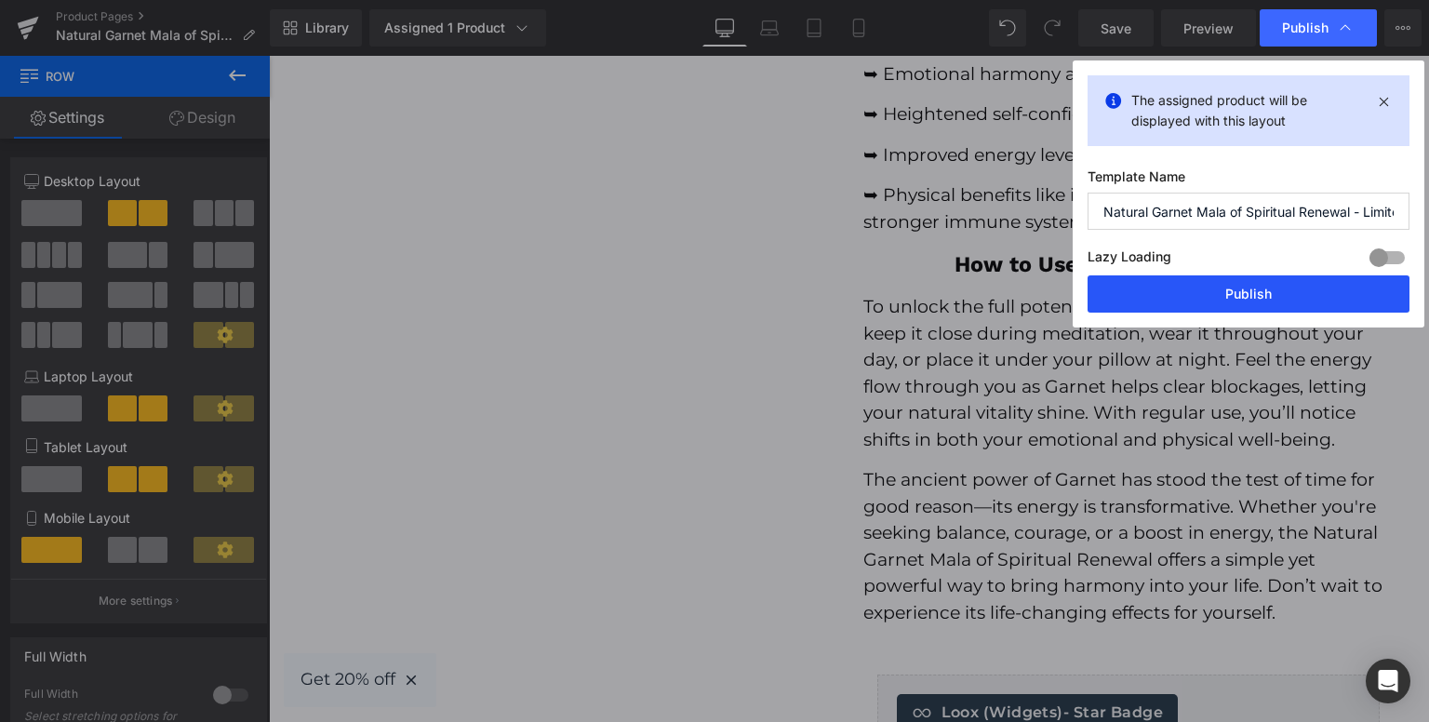
click at [1273, 306] on button "Publish" at bounding box center [1249, 293] width 322 height 37
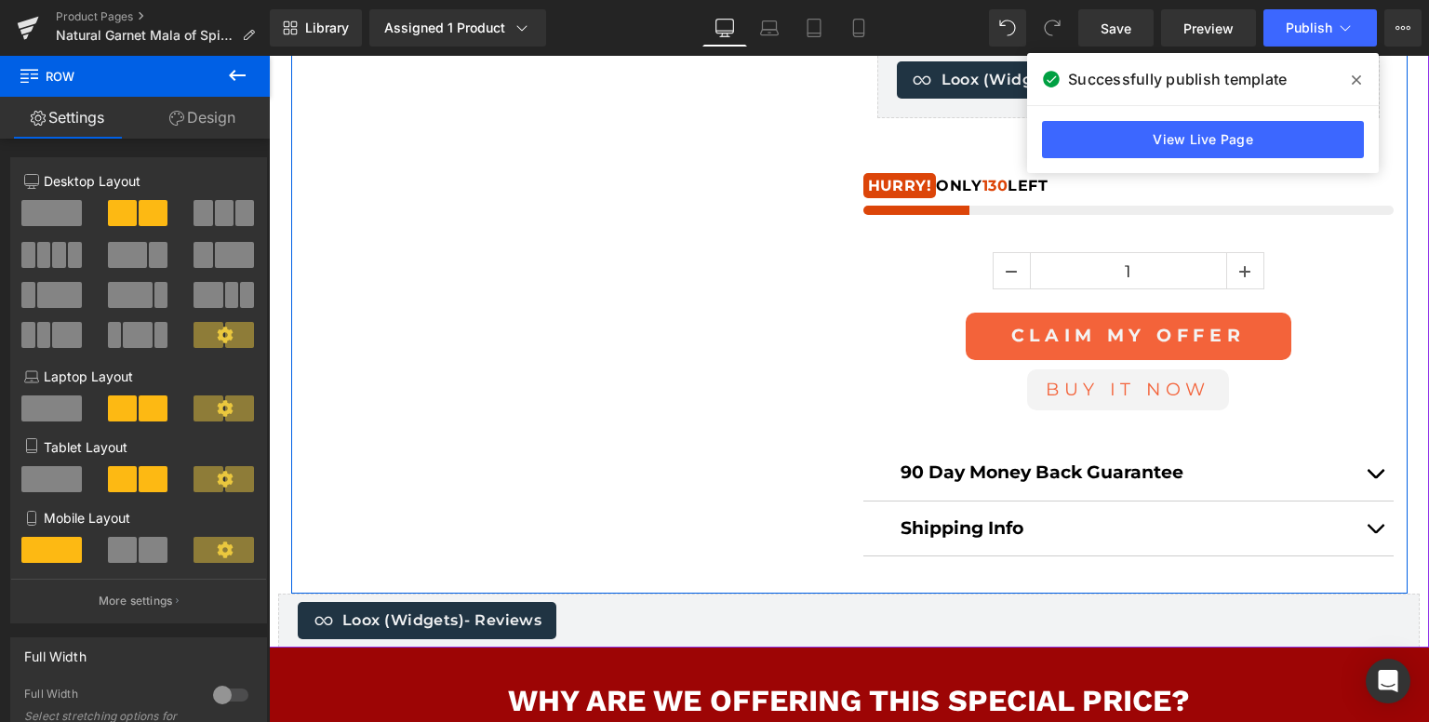
scroll to position [1768, 0]
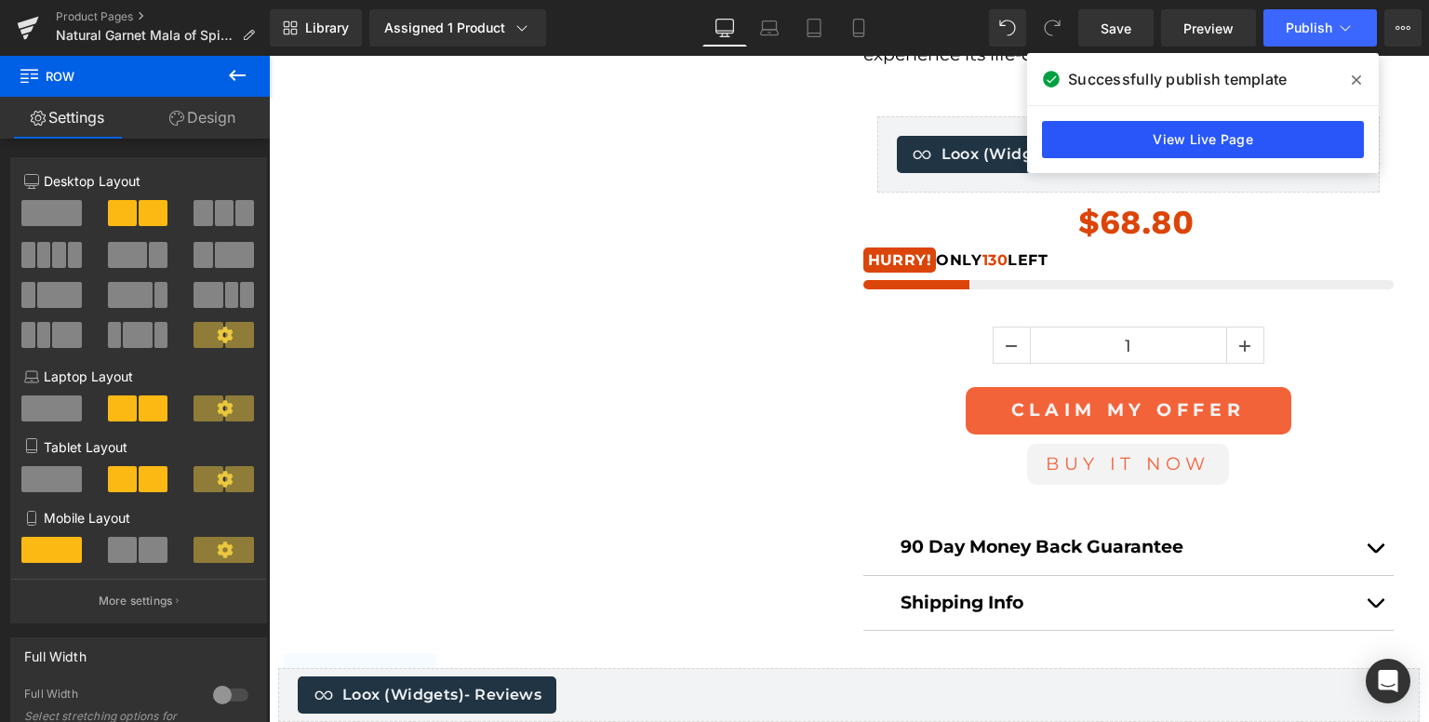
click at [1129, 142] on link "View Live Page" at bounding box center [1203, 139] width 322 height 37
